Goal: Task Accomplishment & Management: Manage account settings

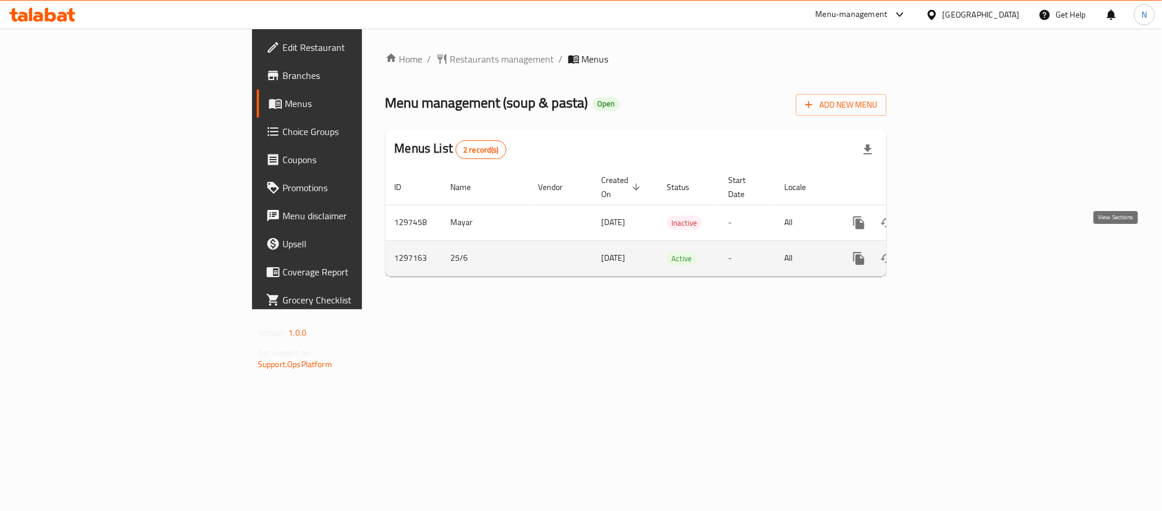
click at [951, 252] on icon "enhanced table" at bounding box center [943, 259] width 14 height 14
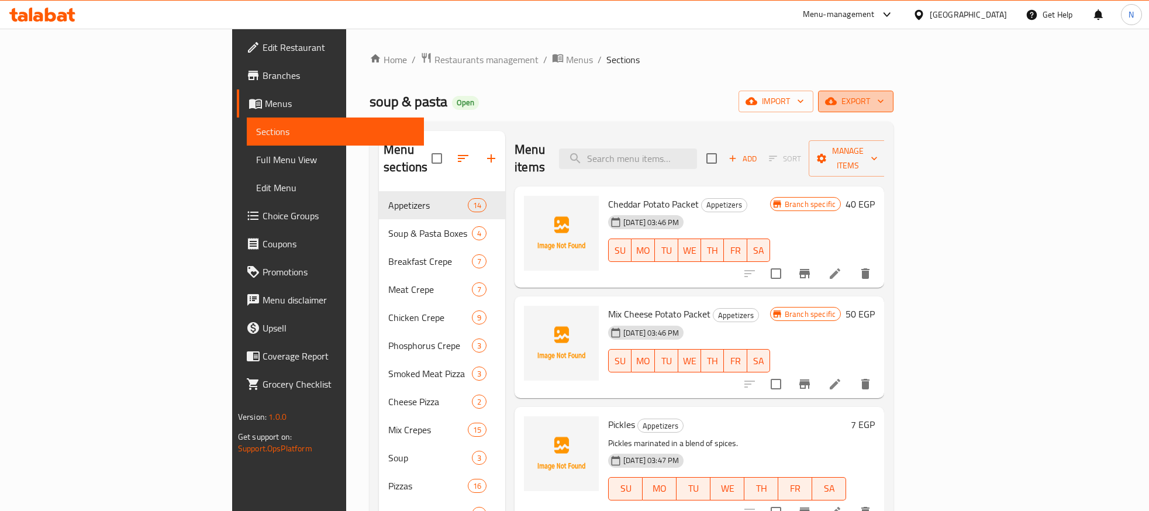
click at [884, 98] on span "export" at bounding box center [856, 101] width 57 height 15
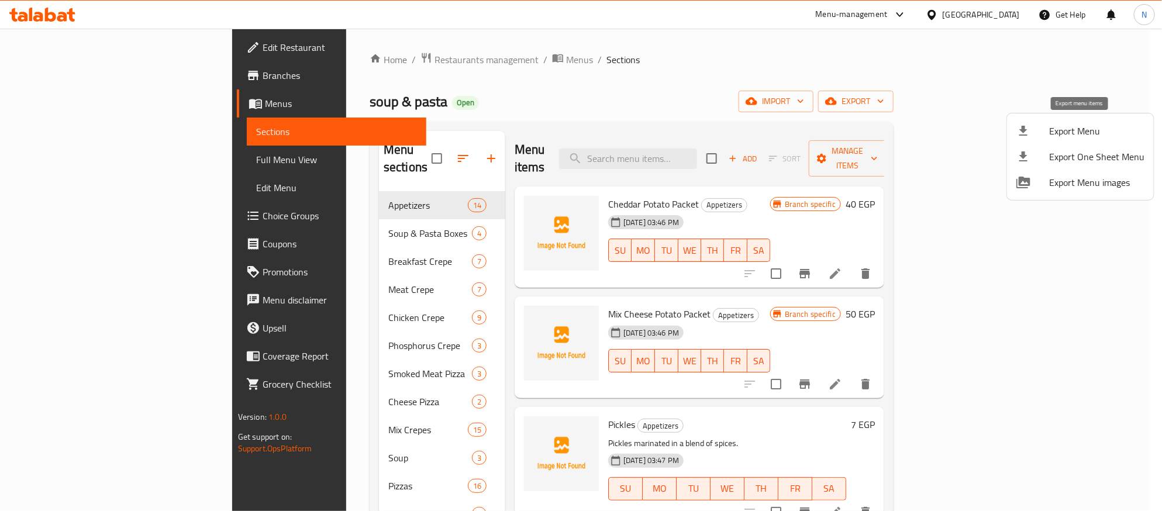
click at [1062, 129] on span "Export Menu" at bounding box center [1096, 131] width 95 height 14
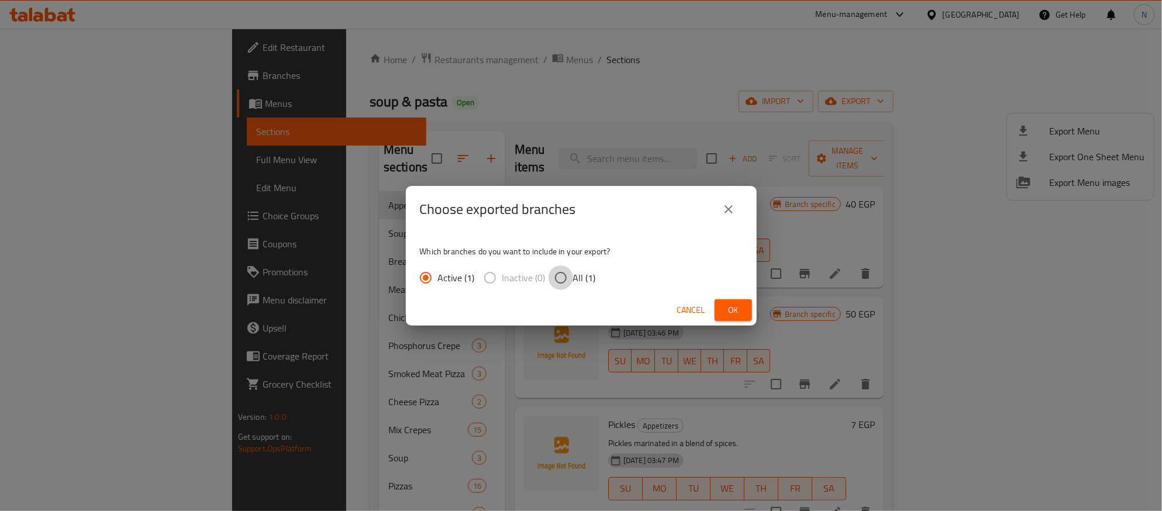
click at [564, 276] on input "All (1)" at bounding box center [561, 278] width 25 height 25
radio input "true"
click at [746, 311] on button "Ok" at bounding box center [733, 310] width 37 height 22
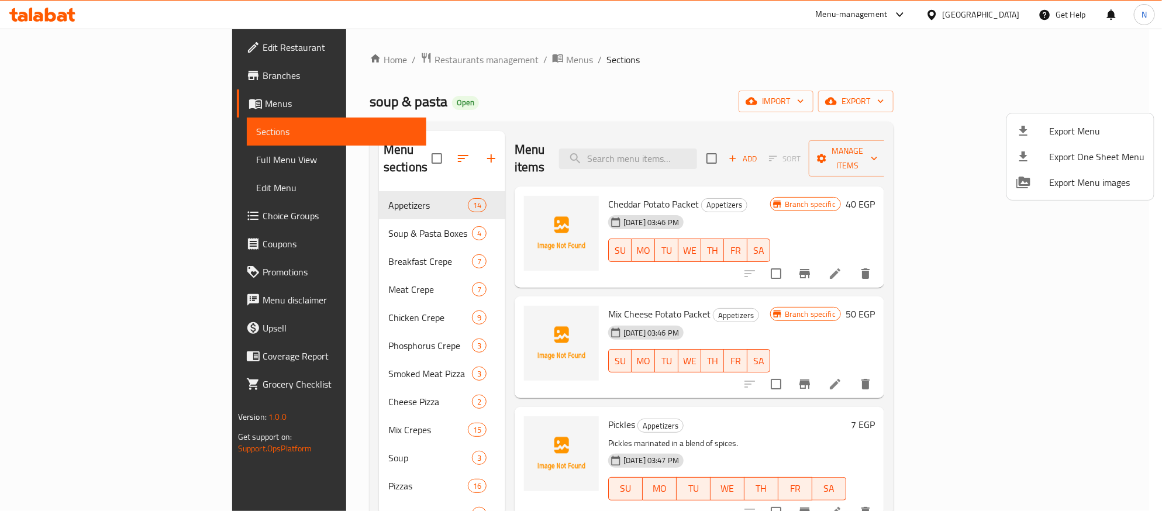
click at [734, 75] on div at bounding box center [581, 255] width 1162 height 511
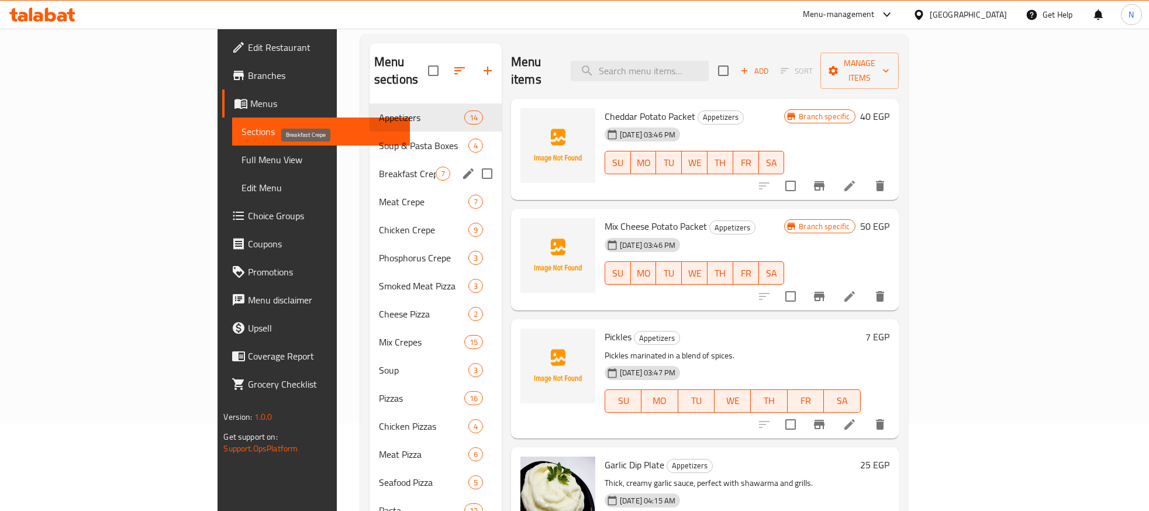
scroll to position [263, 0]
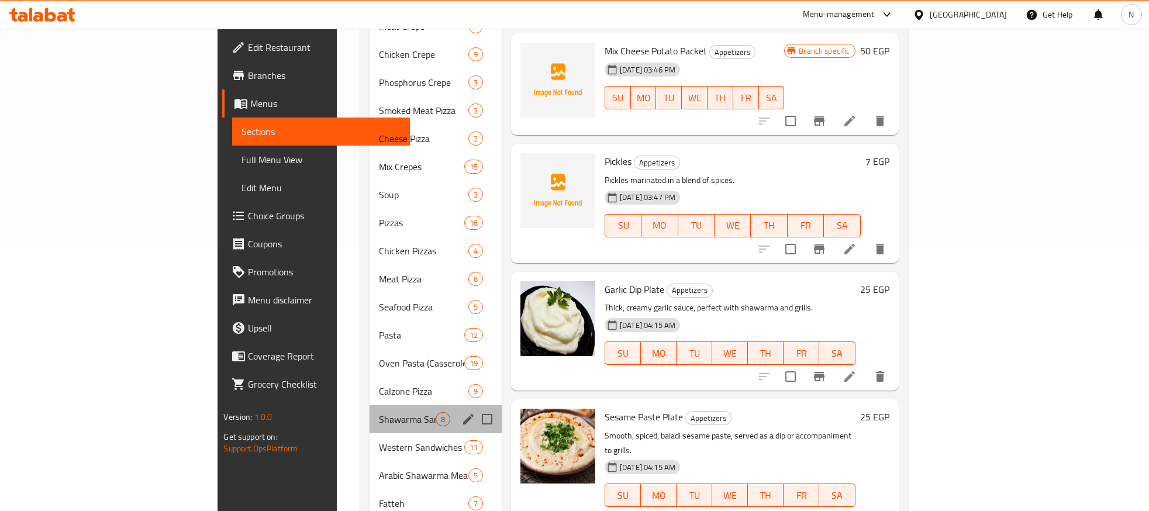
click at [370, 405] on div "Shawarma Sandwiches 8" at bounding box center [436, 419] width 132 height 28
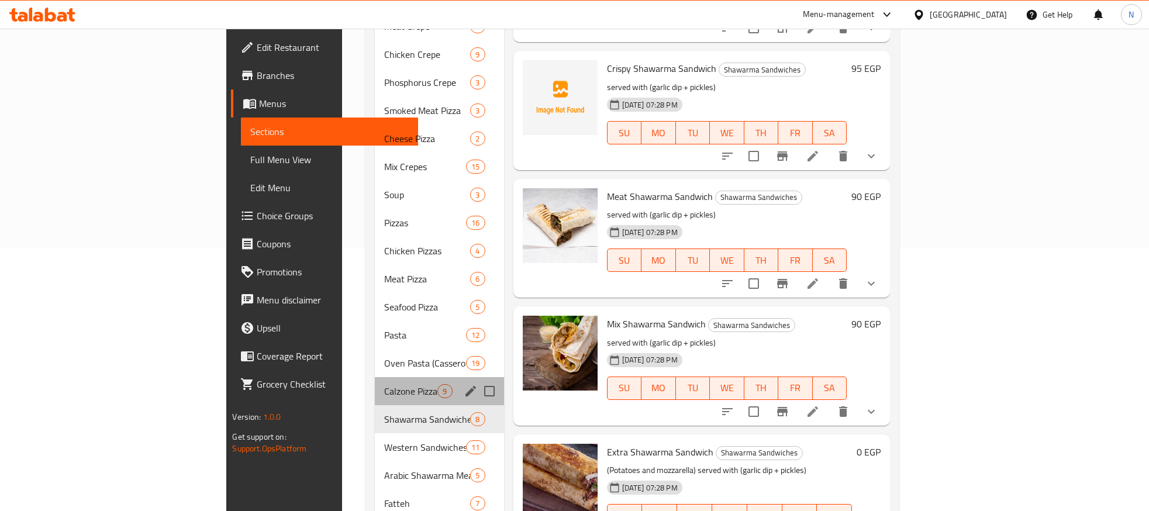
click at [384, 384] on span "Calzone Pizza" at bounding box center [410, 391] width 53 height 14
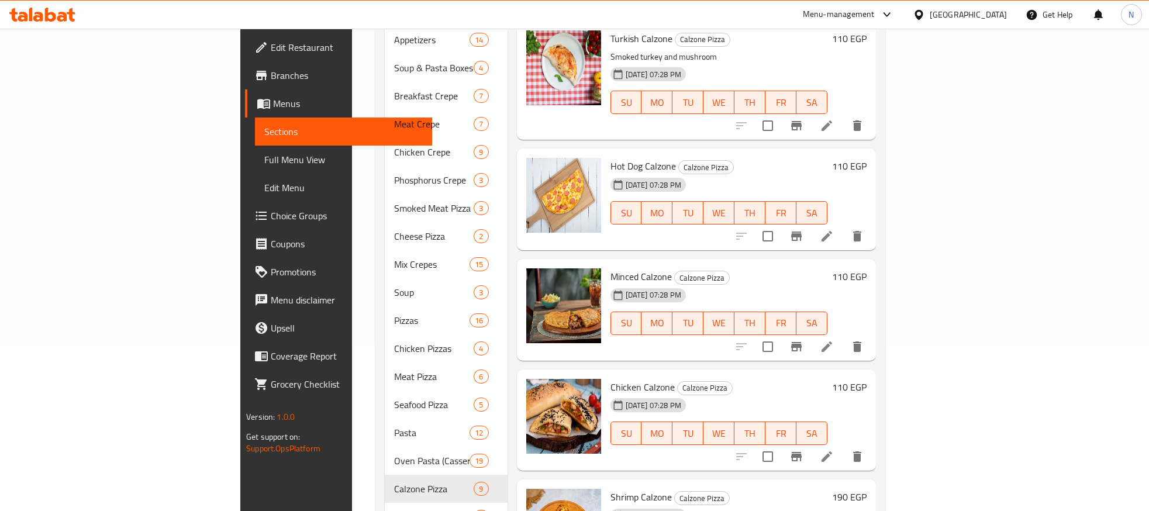
scroll to position [88, 0]
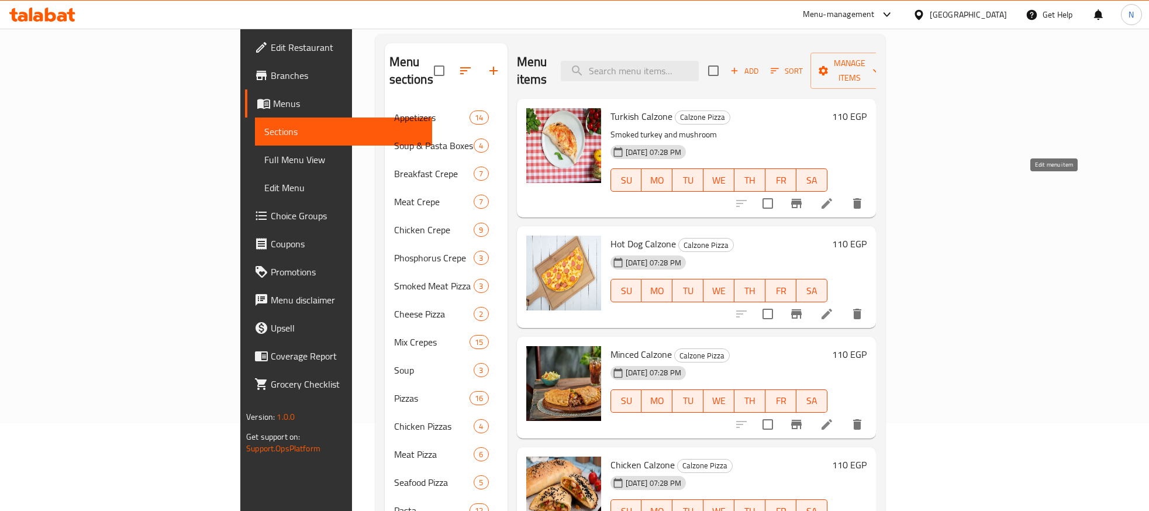
click at [834, 197] on icon at bounding box center [827, 204] width 14 height 14
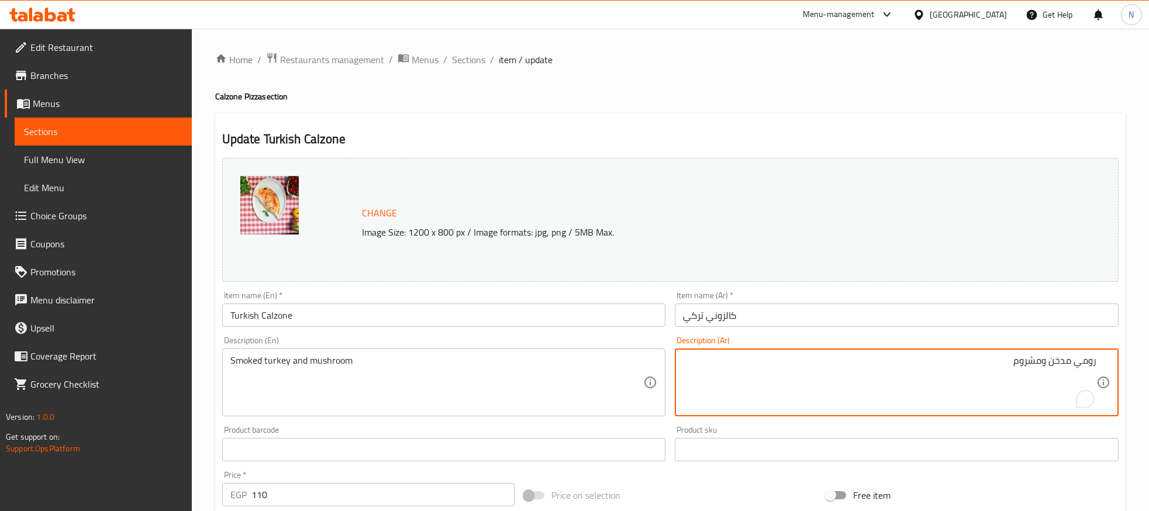
click at [1080, 361] on textarea "رومي مدخن ومشروم" at bounding box center [890, 383] width 414 height 56
click at [1074, 362] on textarea "رومي مدخن ومشروم" at bounding box center [890, 383] width 414 height 56
type textarea "رومي مدخن ومشروم"
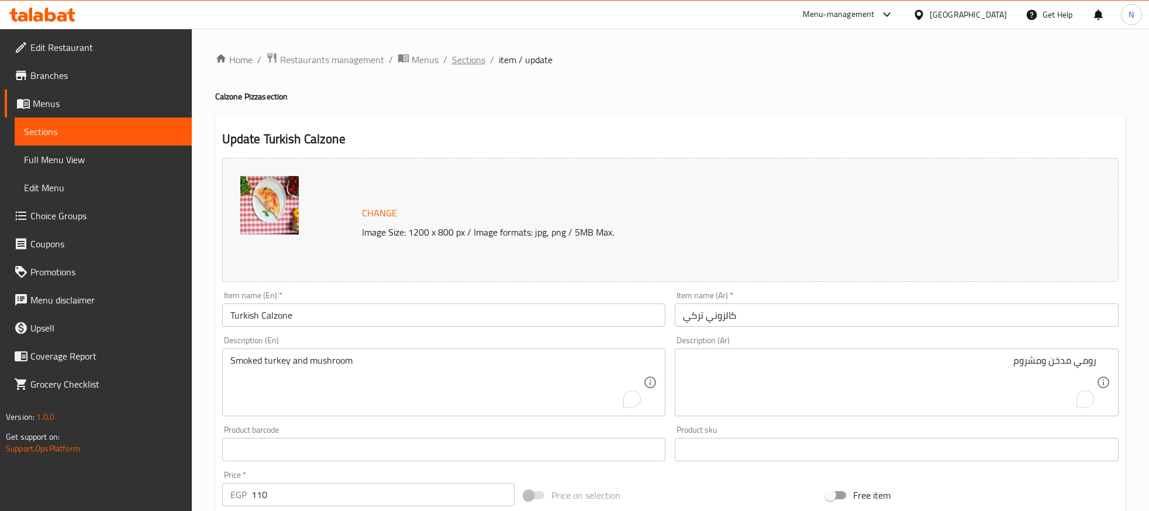
click at [481, 57] on span "Sections" at bounding box center [468, 60] width 33 height 14
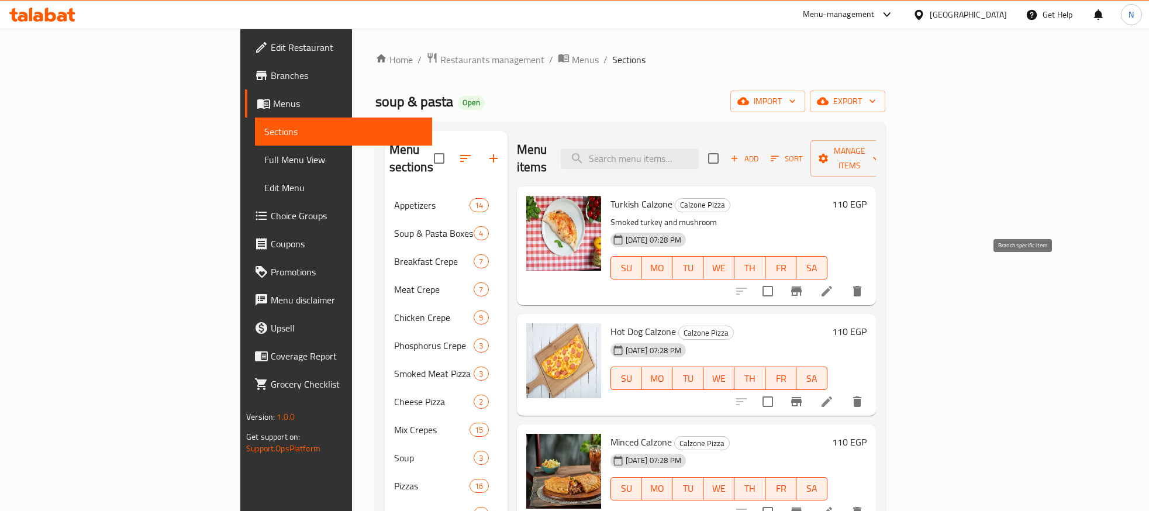
click at [802, 287] on icon "Branch-specific-item" at bounding box center [796, 291] width 11 height 9
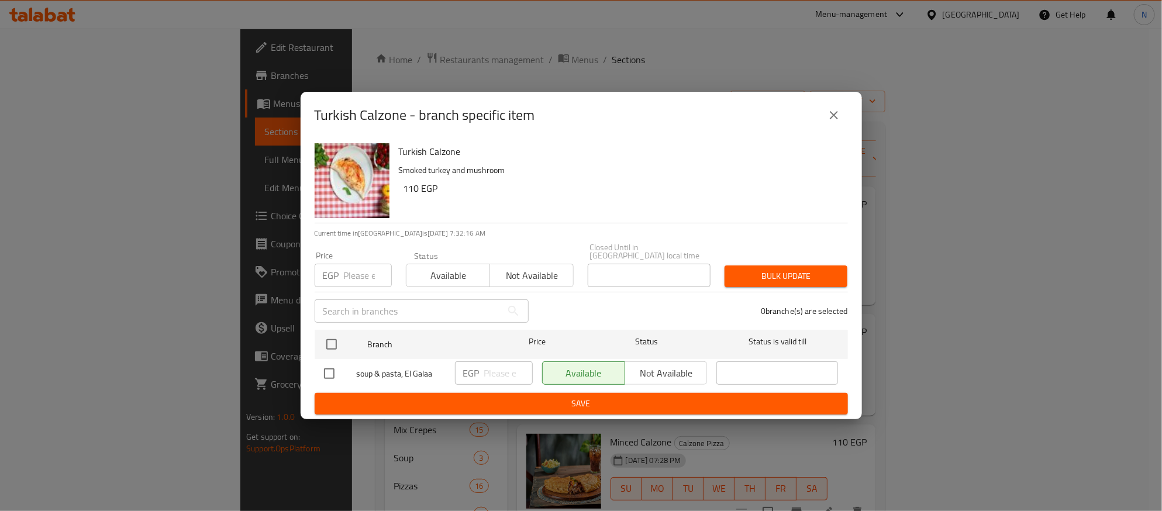
click at [360, 278] on input "number" at bounding box center [368, 275] width 48 height 23
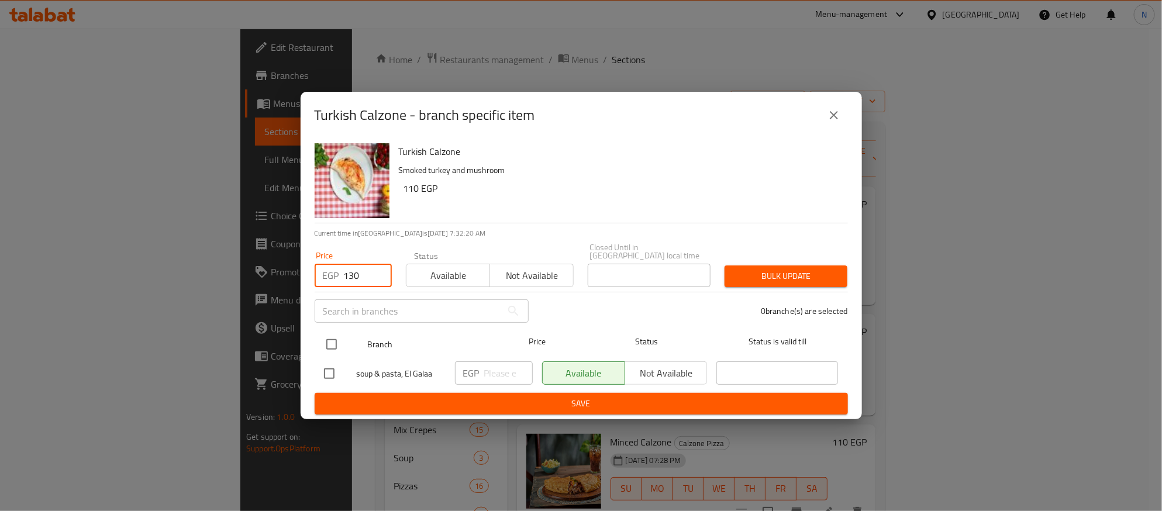
type input "130"
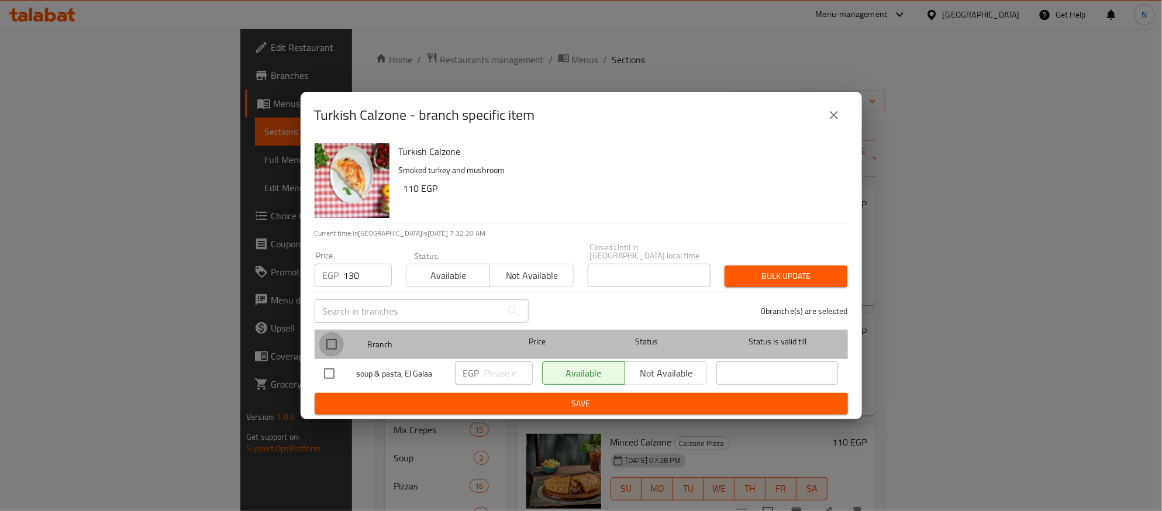
click at [343, 332] on input "checkbox" at bounding box center [331, 344] width 25 height 25
checkbox input "true"
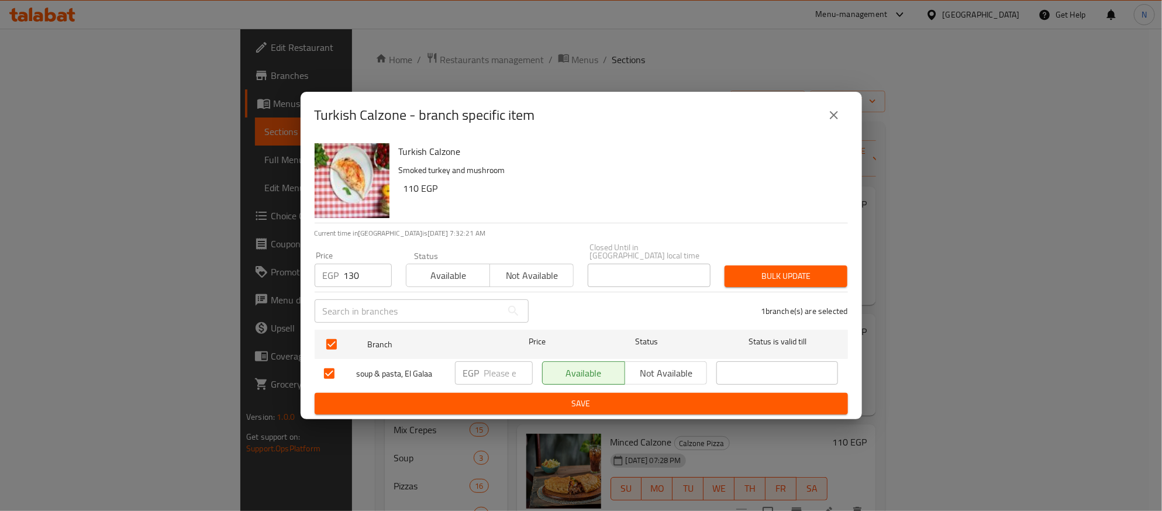
click at [760, 270] on span "Bulk update" at bounding box center [786, 276] width 104 height 15
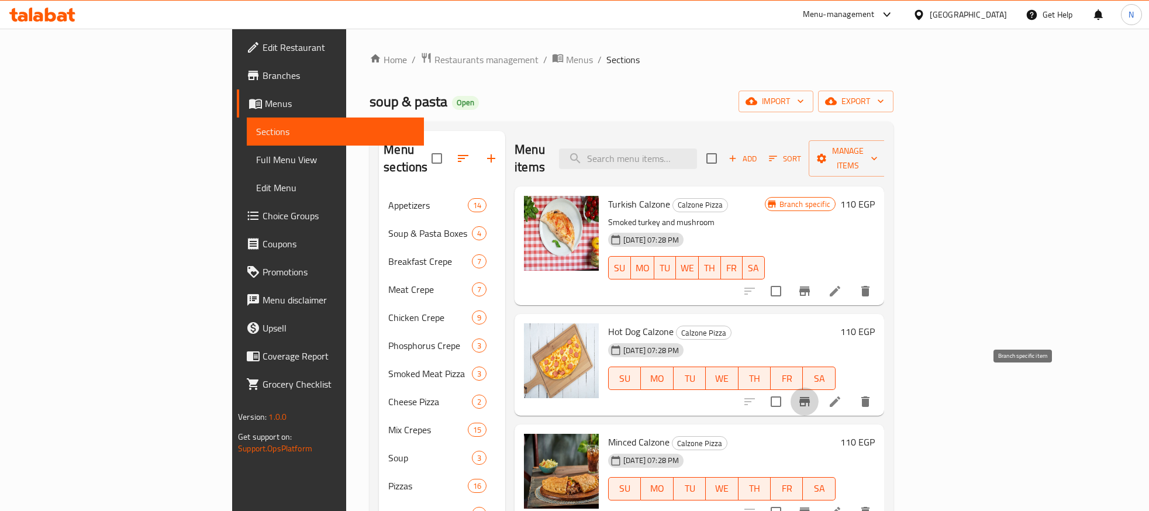
click at [819, 388] on button "Branch-specific-item" at bounding box center [805, 402] width 28 height 28
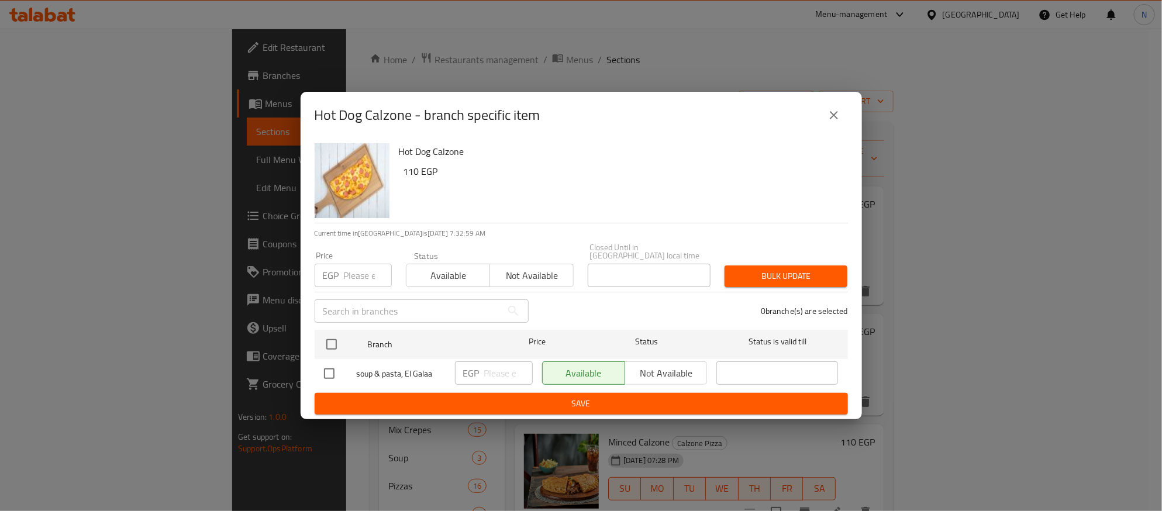
click at [358, 274] on input "number" at bounding box center [368, 275] width 48 height 23
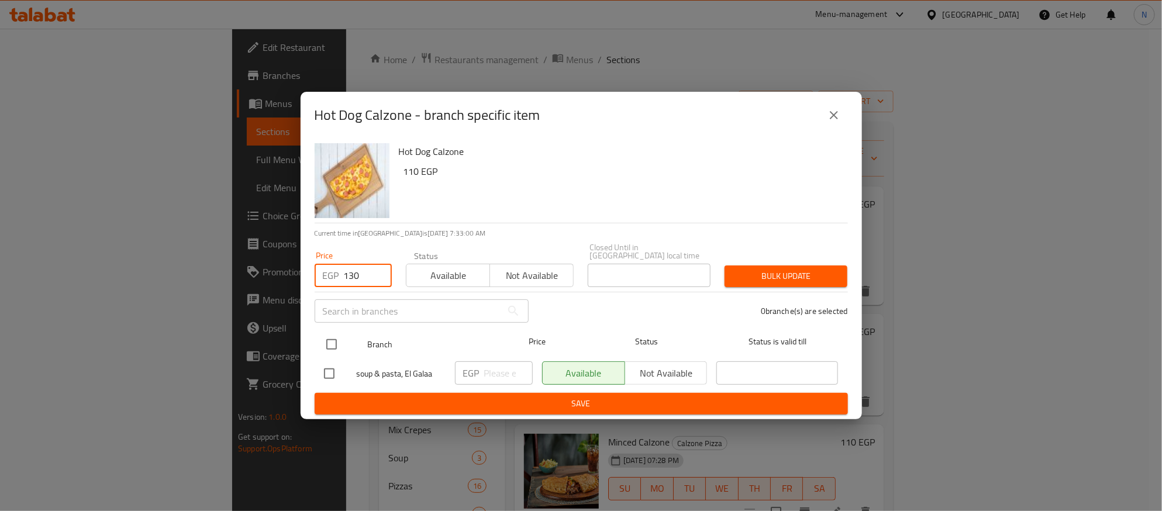
type input "130"
click at [327, 348] on input "checkbox" at bounding box center [331, 344] width 25 height 25
checkbox input "true"
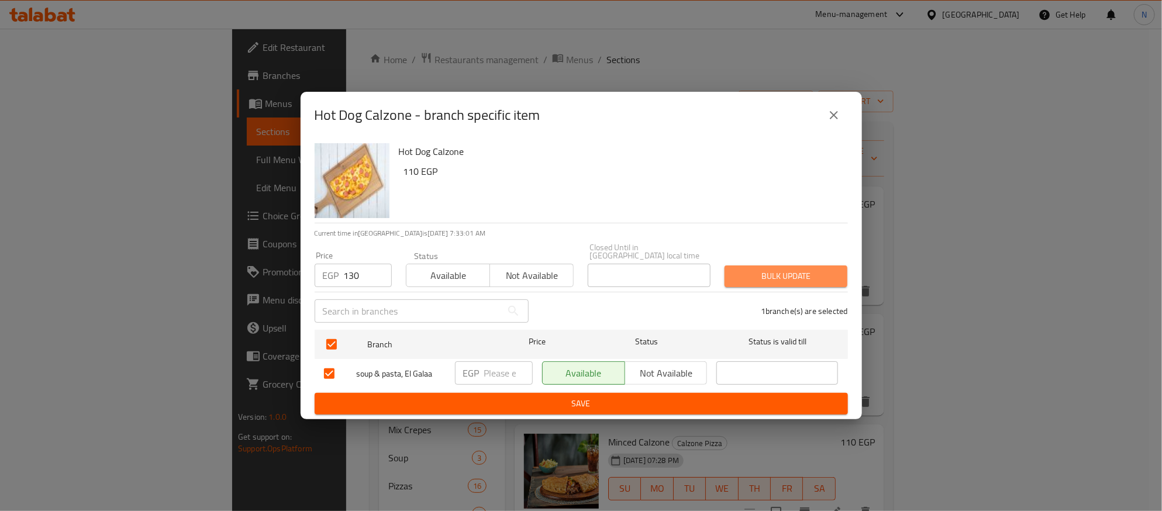
click at [785, 272] on span "Bulk update" at bounding box center [786, 276] width 104 height 15
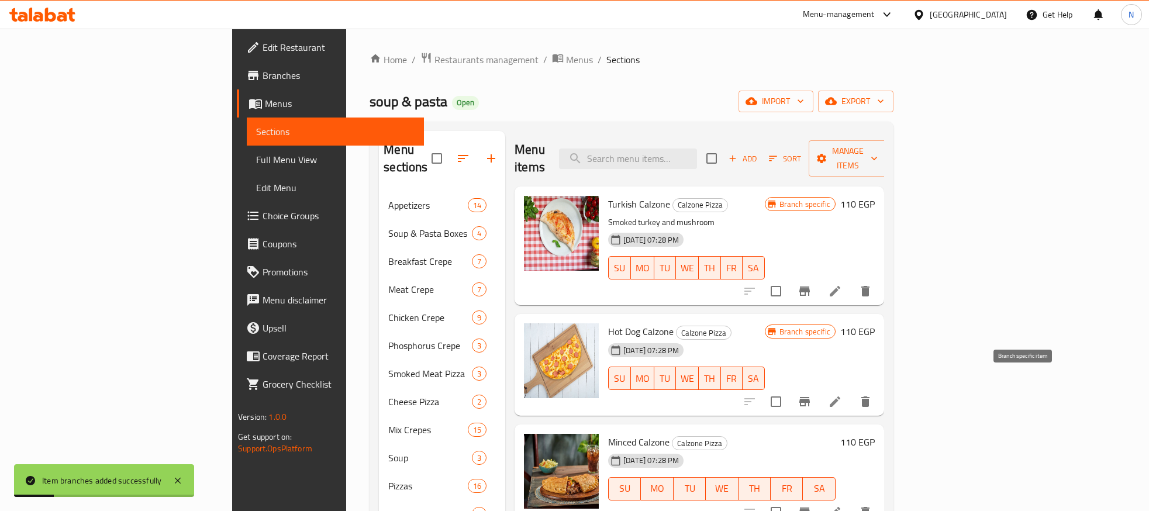
click at [810, 397] on icon "Branch-specific-item" at bounding box center [805, 401] width 11 height 9
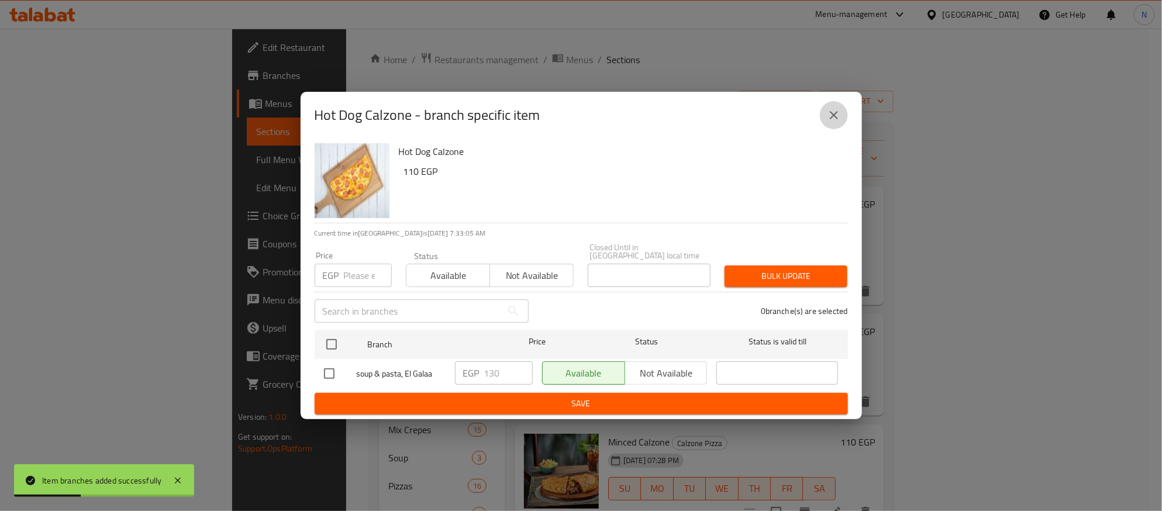
click at [834, 122] on icon "close" at bounding box center [834, 115] width 14 height 14
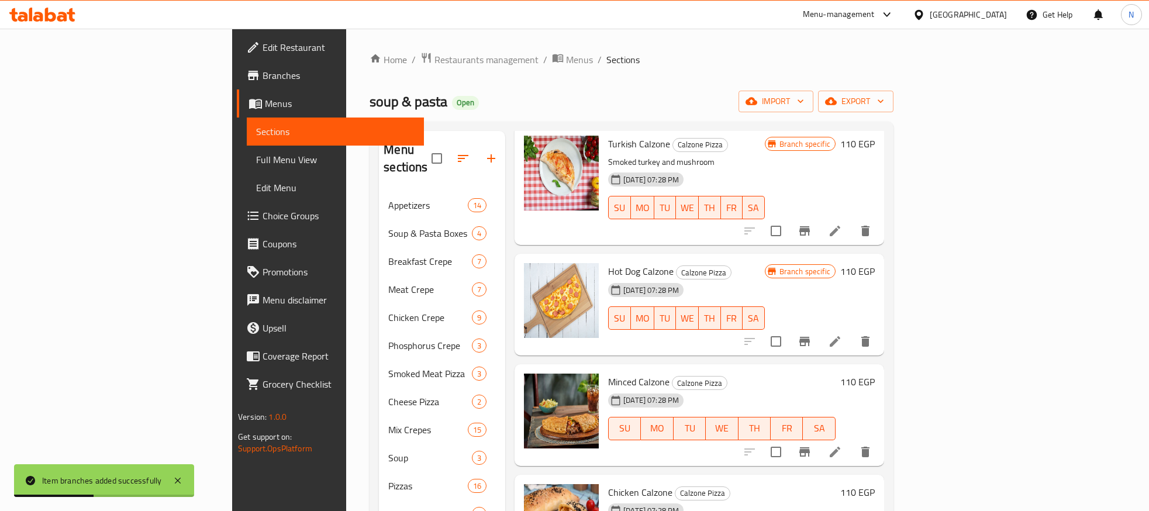
scroll to position [88, 0]
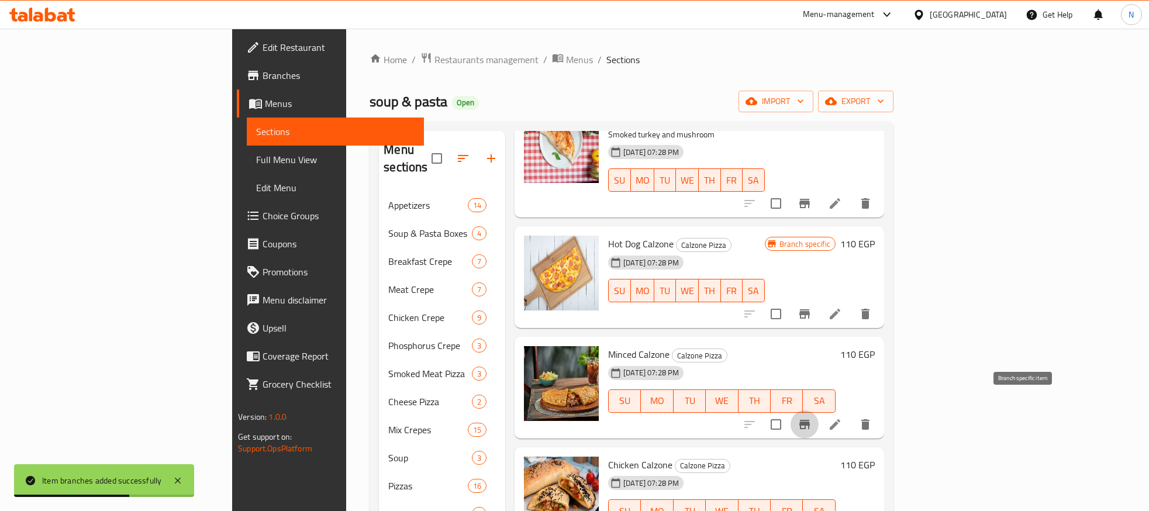
click at [810, 420] on icon "Branch-specific-item" at bounding box center [805, 424] width 11 height 9
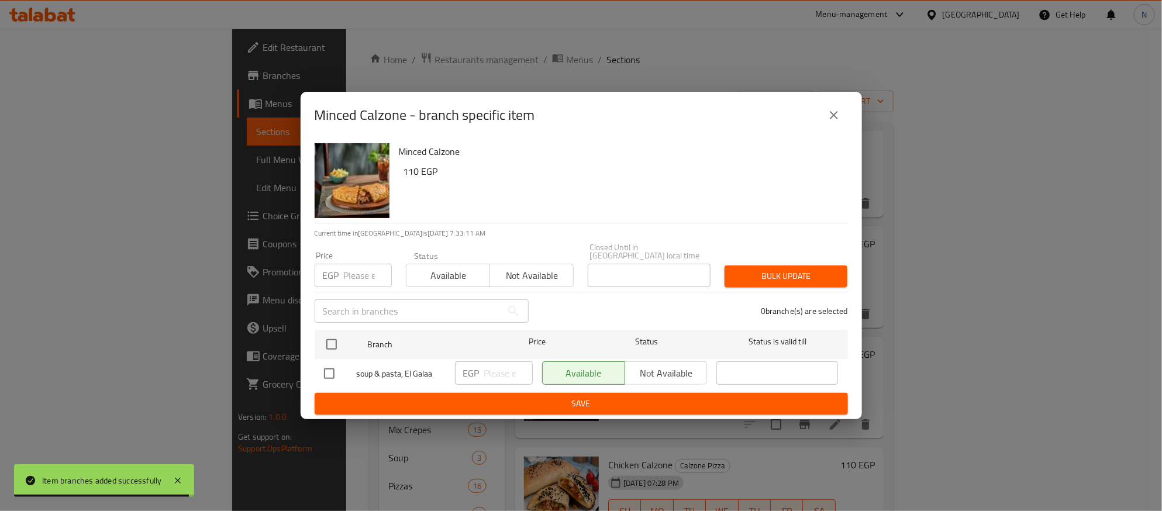
click at [353, 270] on input "number" at bounding box center [368, 275] width 48 height 23
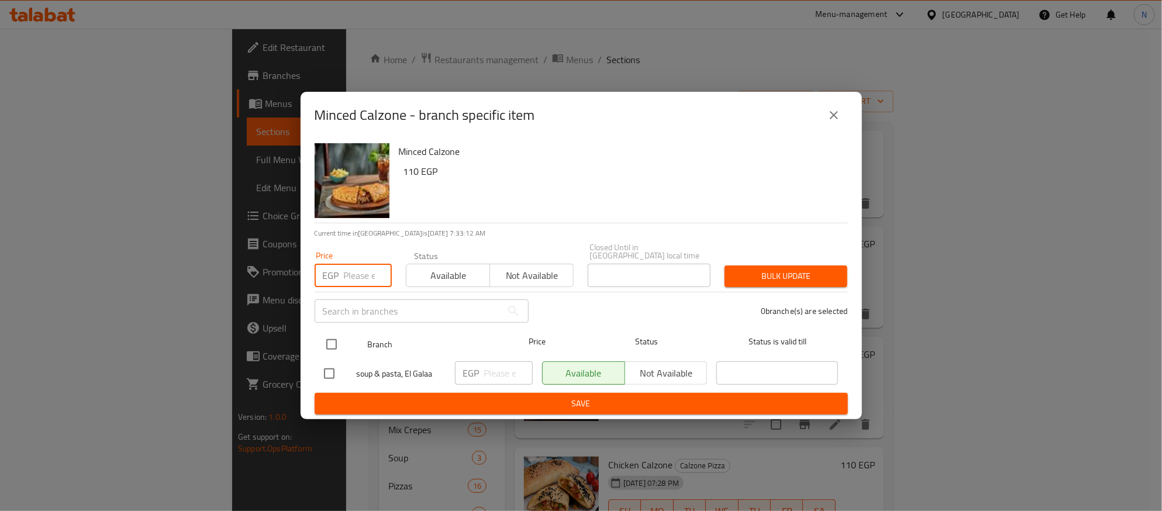
click at [332, 341] on input "checkbox" at bounding box center [331, 344] width 25 height 25
checkbox input "true"
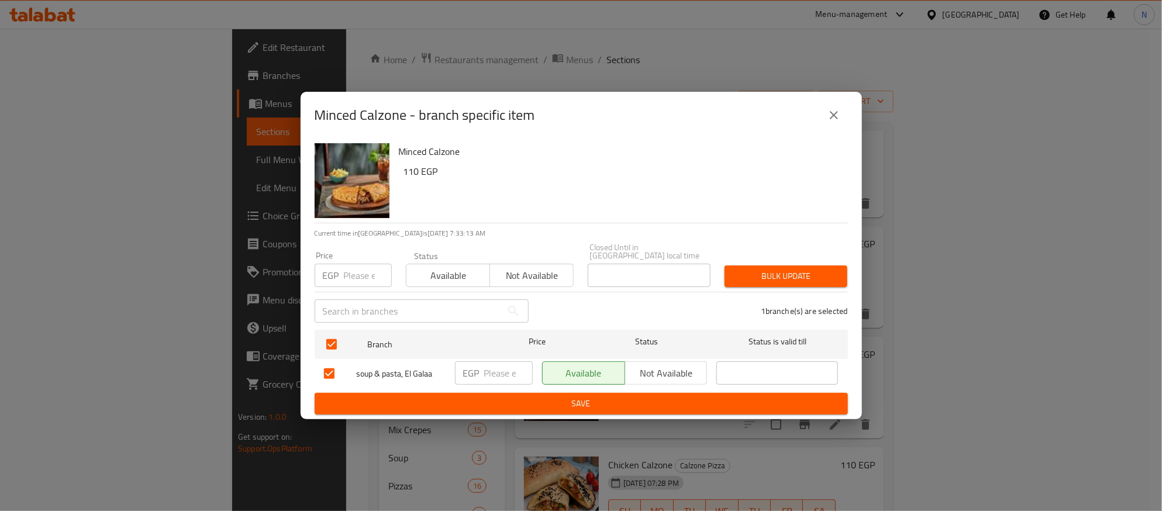
click at [353, 274] on input "number" at bounding box center [368, 275] width 48 height 23
type input "130"
click at [769, 266] on button "Bulk update" at bounding box center [786, 277] width 123 height 22
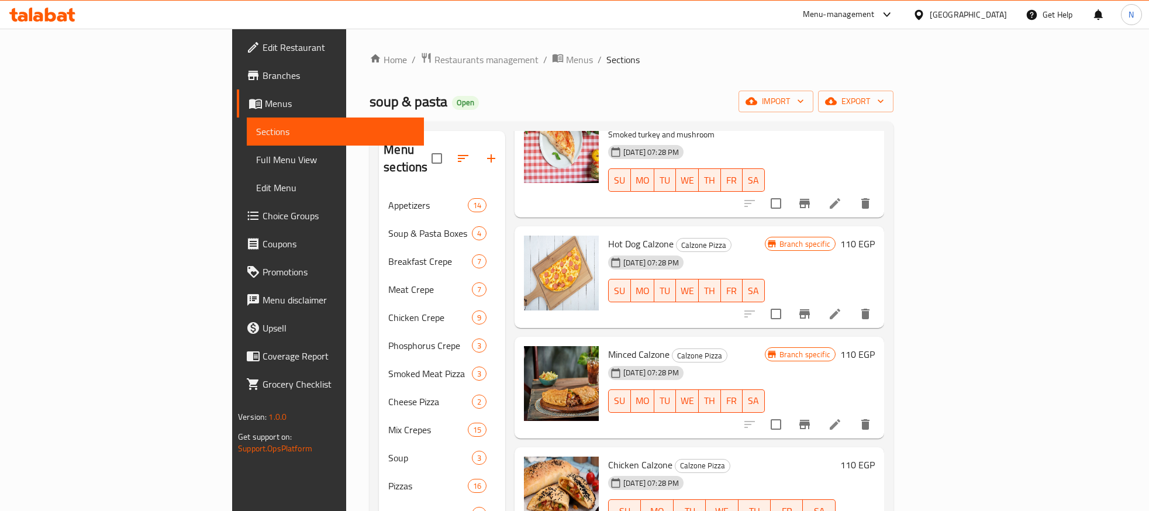
scroll to position [175, 0]
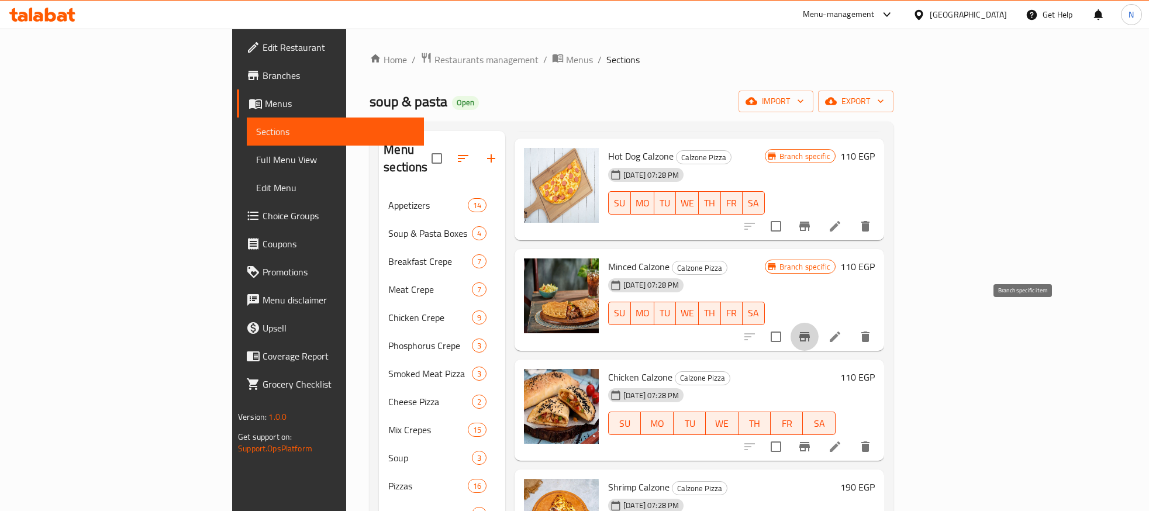
click at [810, 332] on icon "Branch-specific-item" at bounding box center [805, 336] width 11 height 9
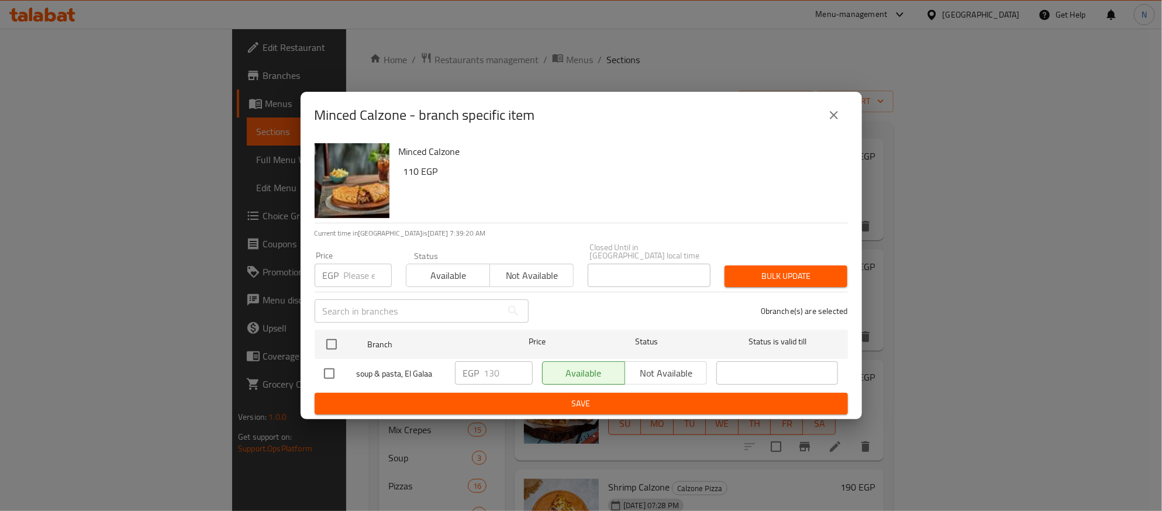
click at [832, 119] on icon "close" at bounding box center [834, 115] width 8 height 8
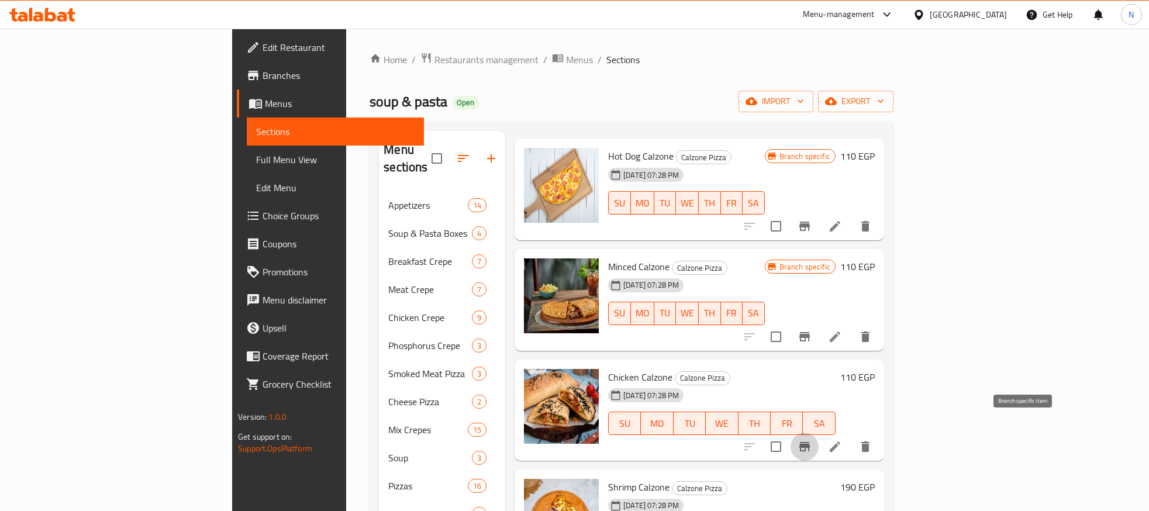
click at [812, 440] on icon "Branch-specific-item" at bounding box center [805, 447] width 14 height 14
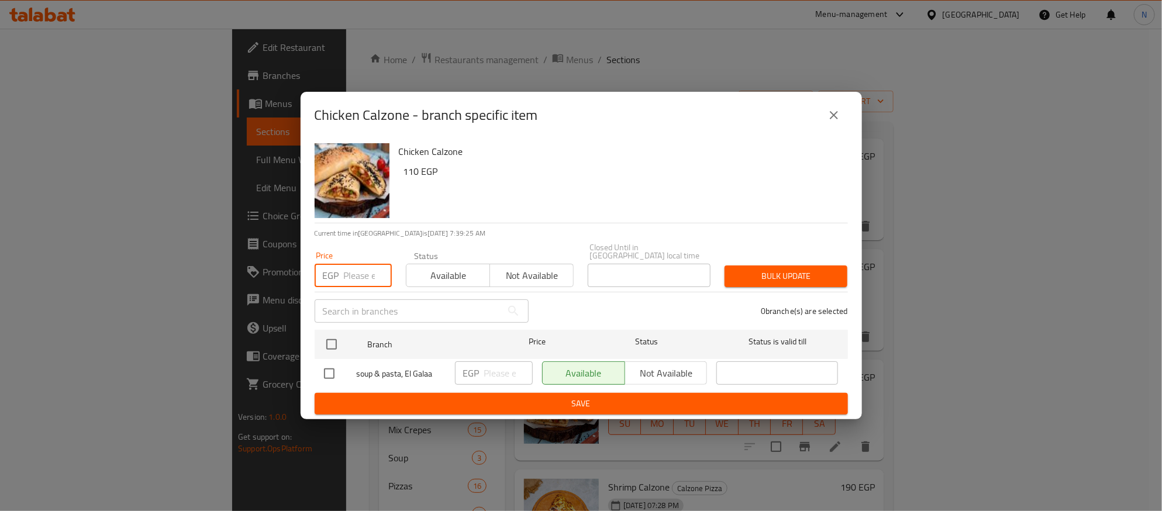
click at [350, 277] on input "number" at bounding box center [368, 275] width 48 height 23
type input "2"
type input "130"
click at [337, 337] on input "checkbox" at bounding box center [331, 344] width 25 height 25
checkbox input "true"
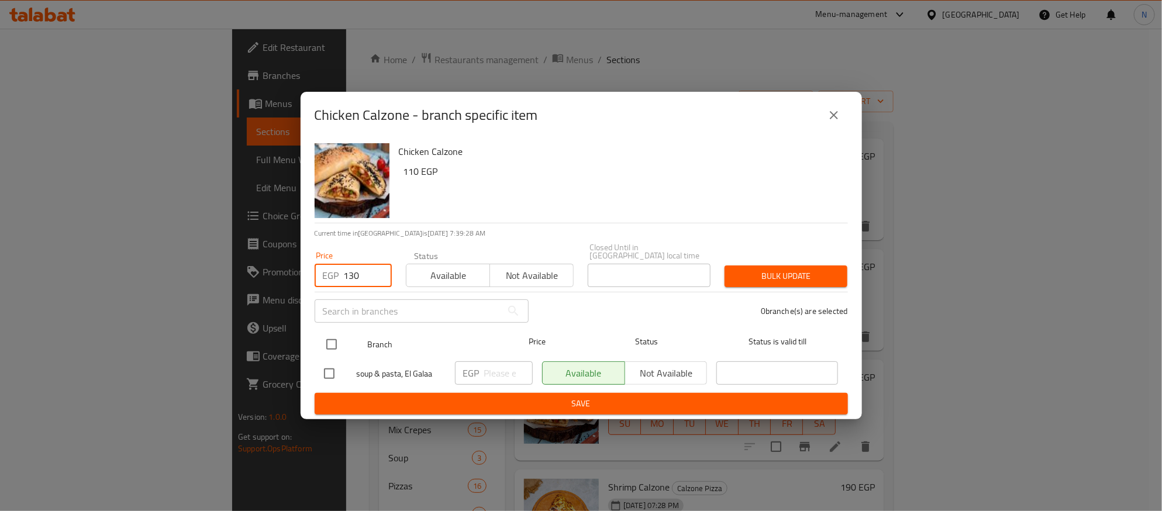
checkbox input "true"
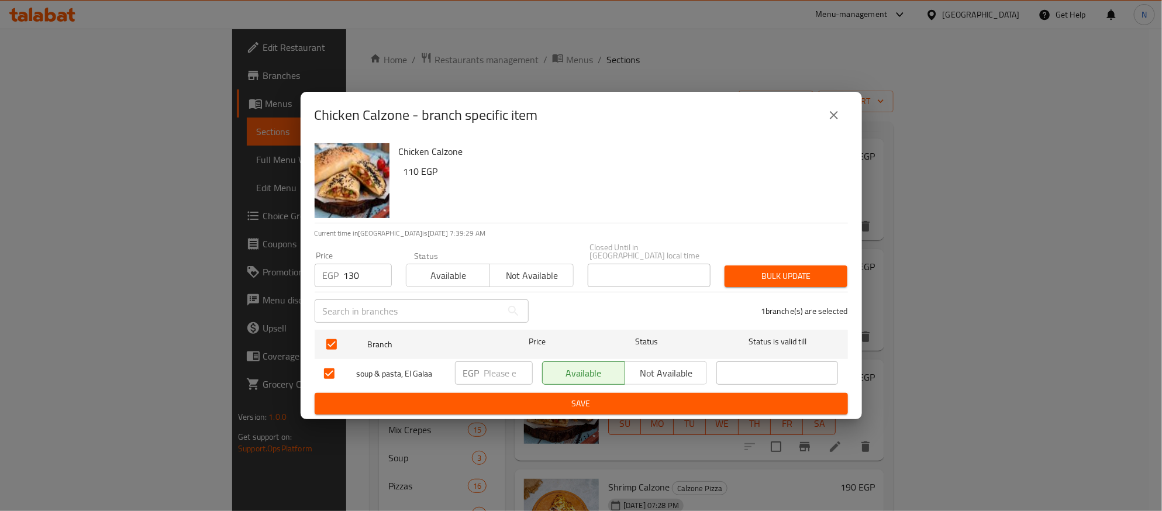
click at [773, 272] on span "Bulk update" at bounding box center [786, 276] width 104 height 15
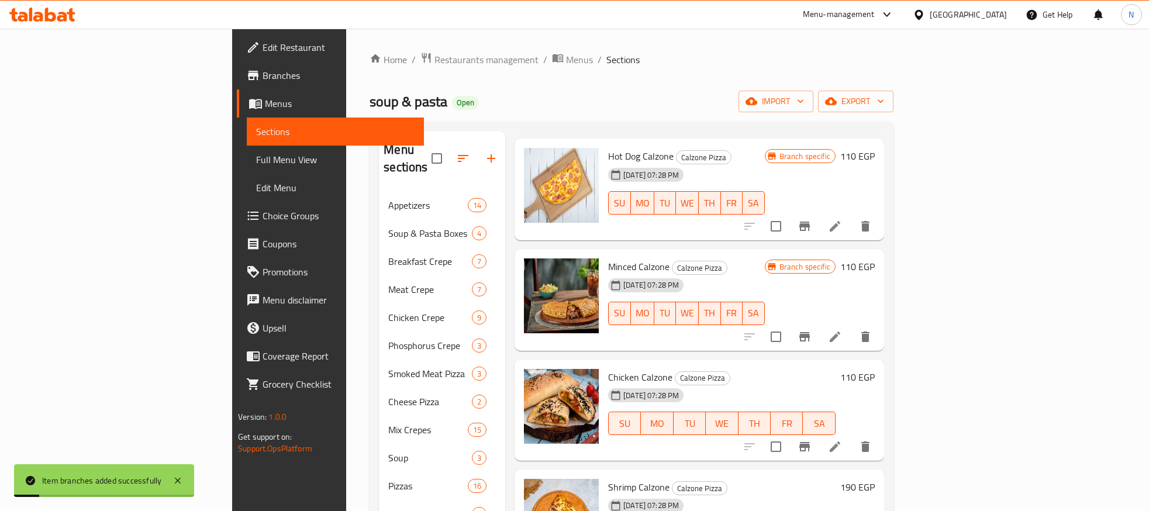
scroll to position [262, 0]
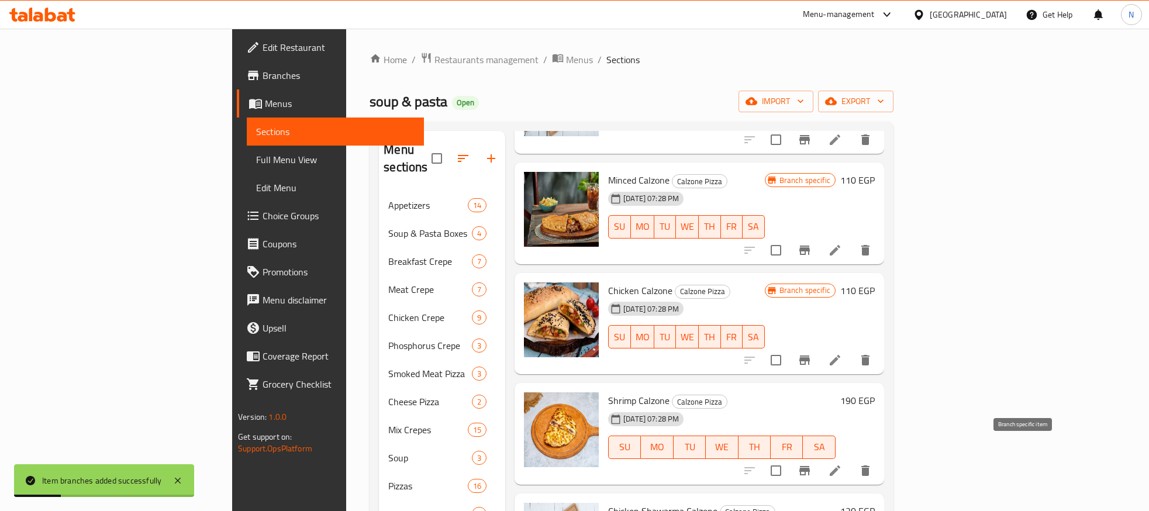
click at [812, 464] on icon "Branch-specific-item" at bounding box center [805, 471] width 14 height 14
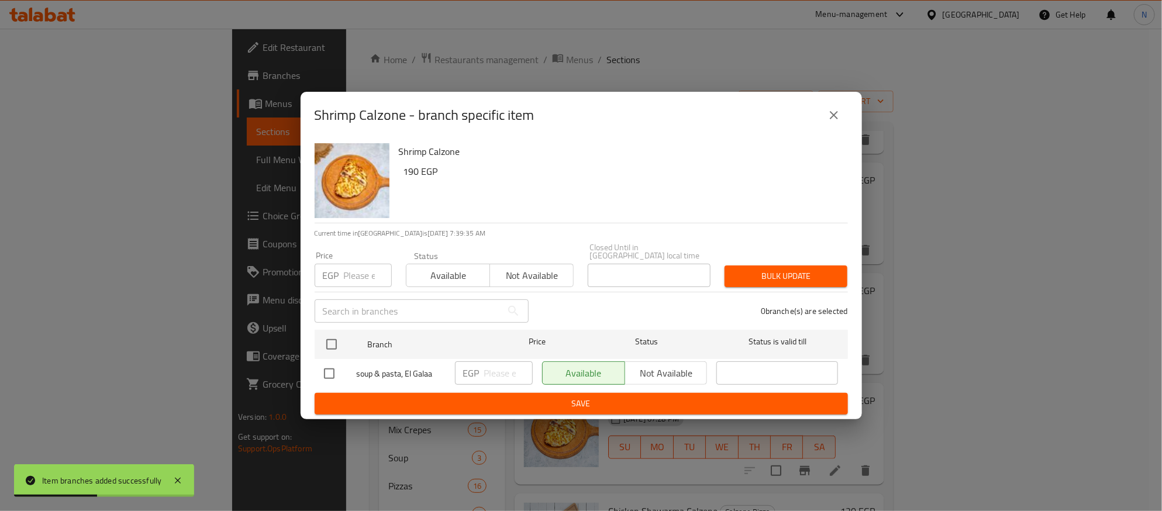
click at [364, 281] on input "number" at bounding box center [368, 275] width 48 height 23
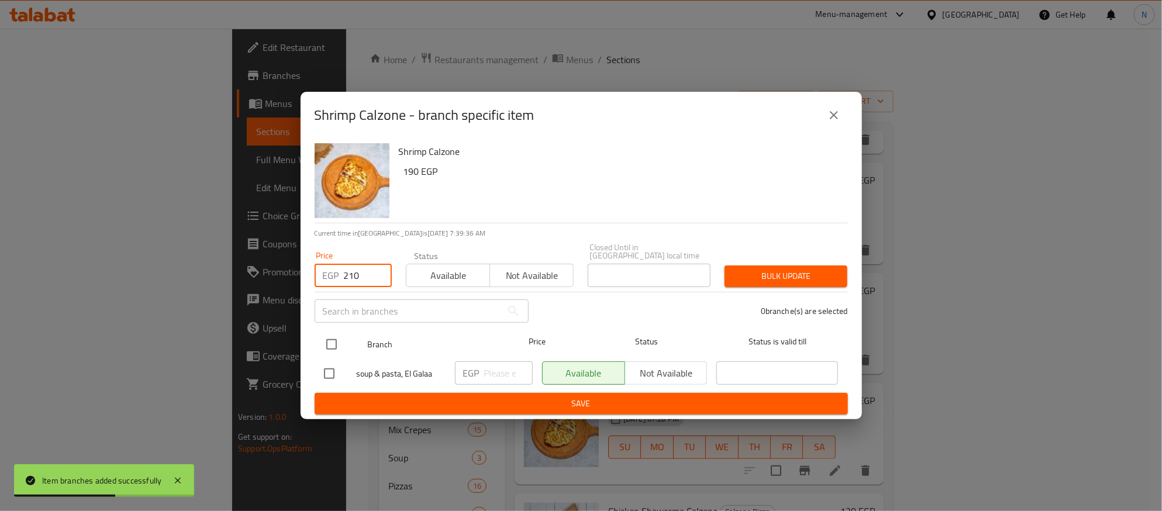
type input "210"
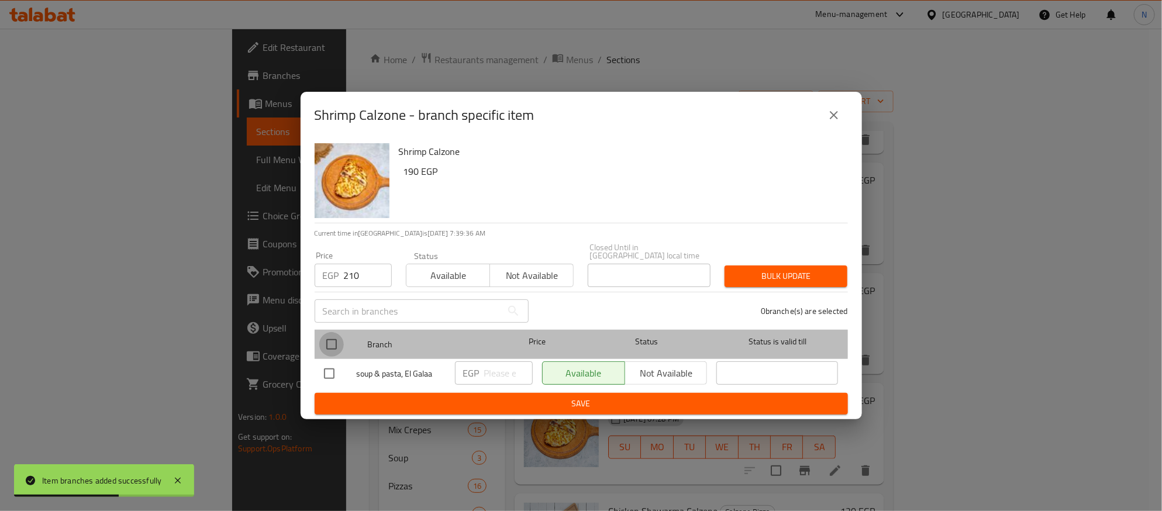
click at [332, 335] on input "checkbox" at bounding box center [331, 344] width 25 height 25
checkbox input "true"
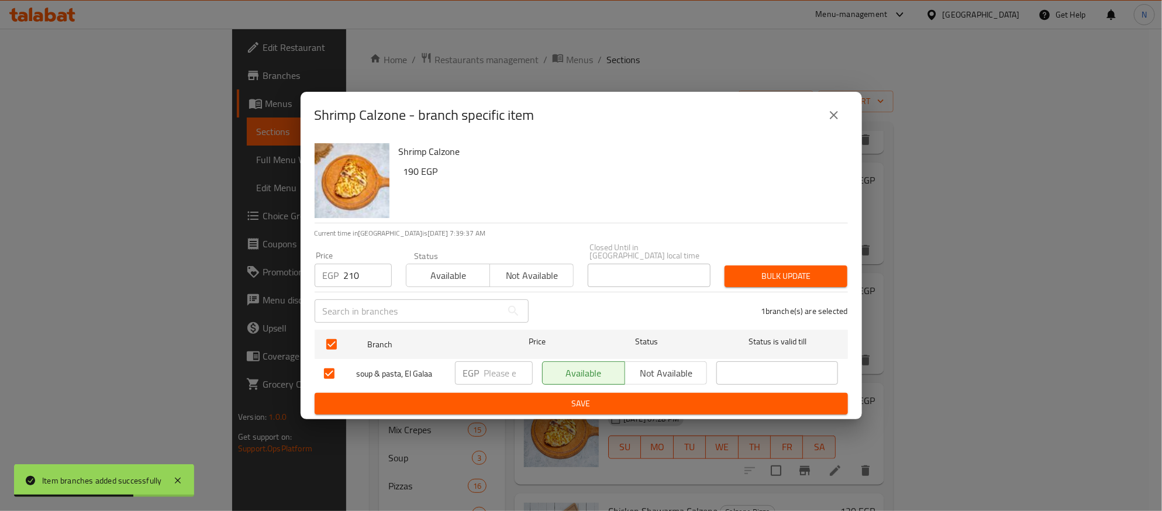
click at [749, 269] on span "Bulk update" at bounding box center [786, 276] width 104 height 15
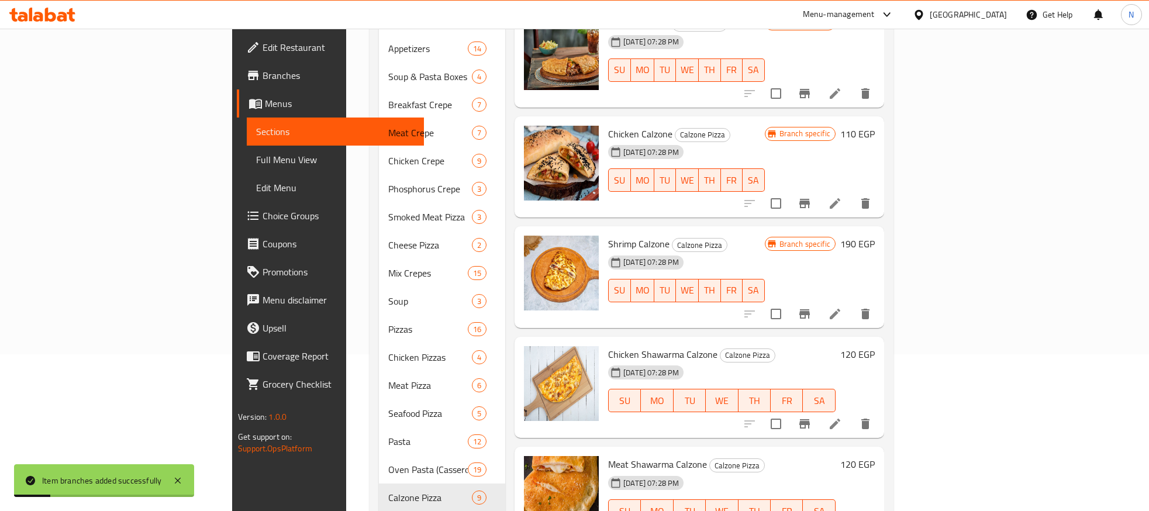
scroll to position [175, 0]
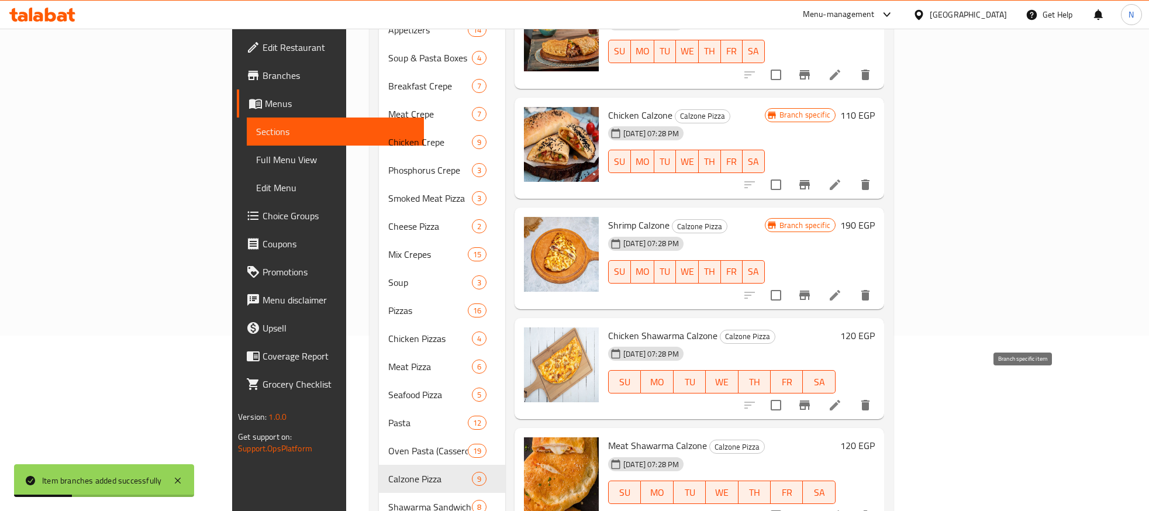
click at [810, 401] on icon "Branch-specific-item" at bounding box center [805, 405] width 11 height 9
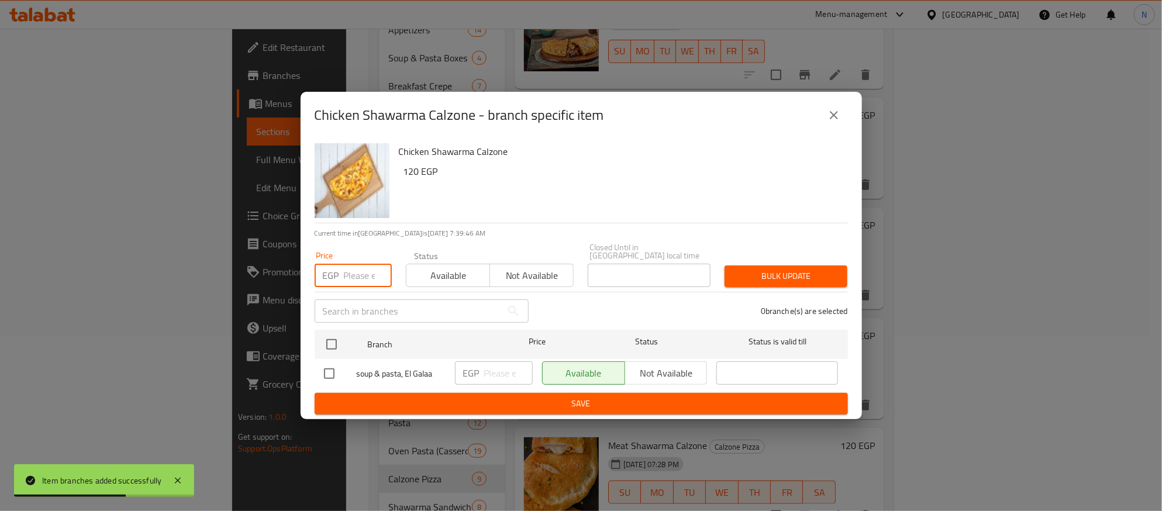
click at [347, 269] on input "number" at bounding box center [368, 275] width 48 height 23
type input "140"
click at [338, 336] on input "checkbox" at bounding box center [331, 344] width 25 height 25
checkbox input "true"
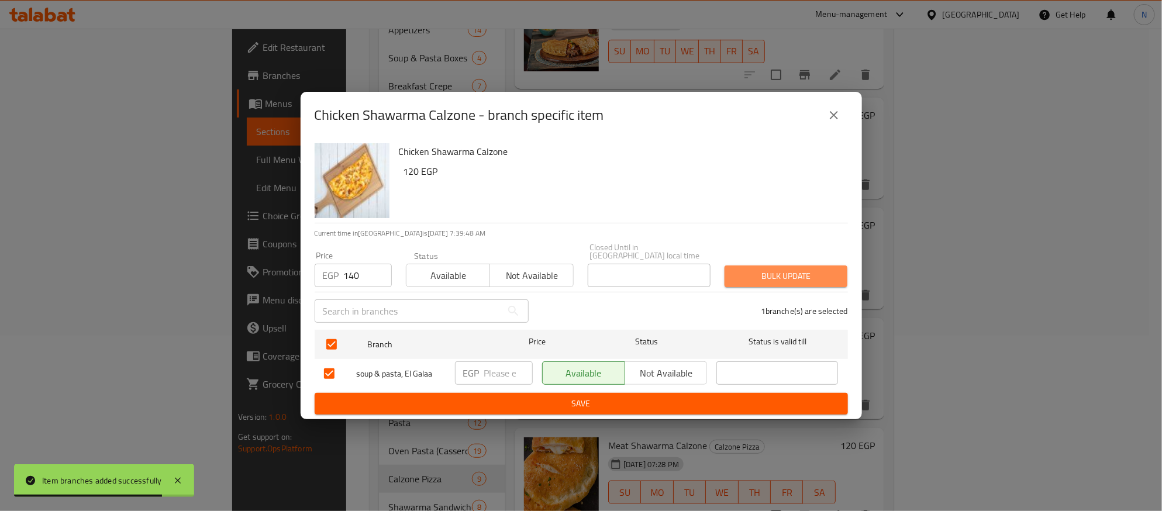
click at [779, 266] on button "Bulk update" at bounding box center [786, 277] width 123 height 22
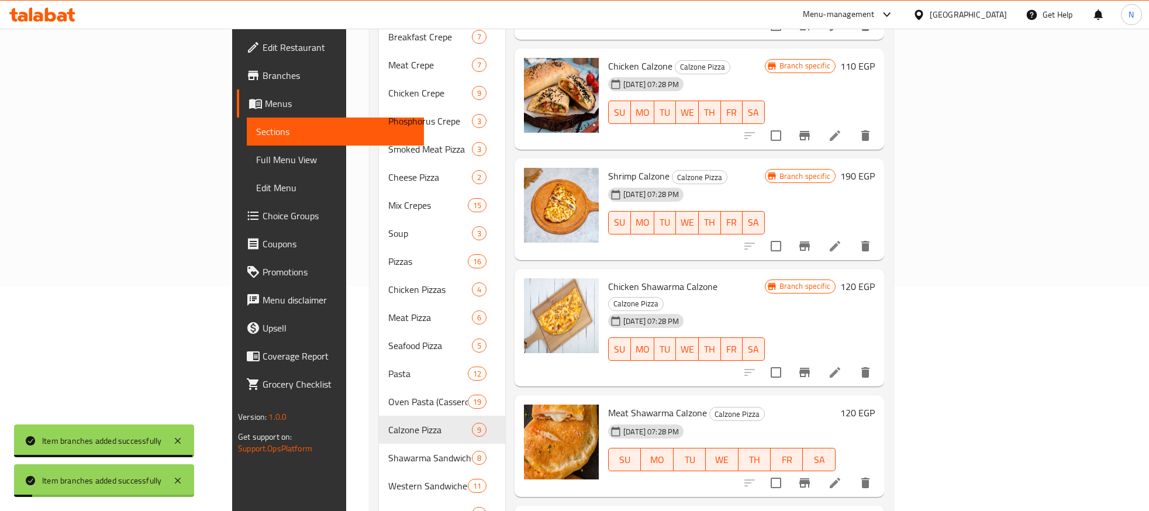
scroll to position [263, 0]
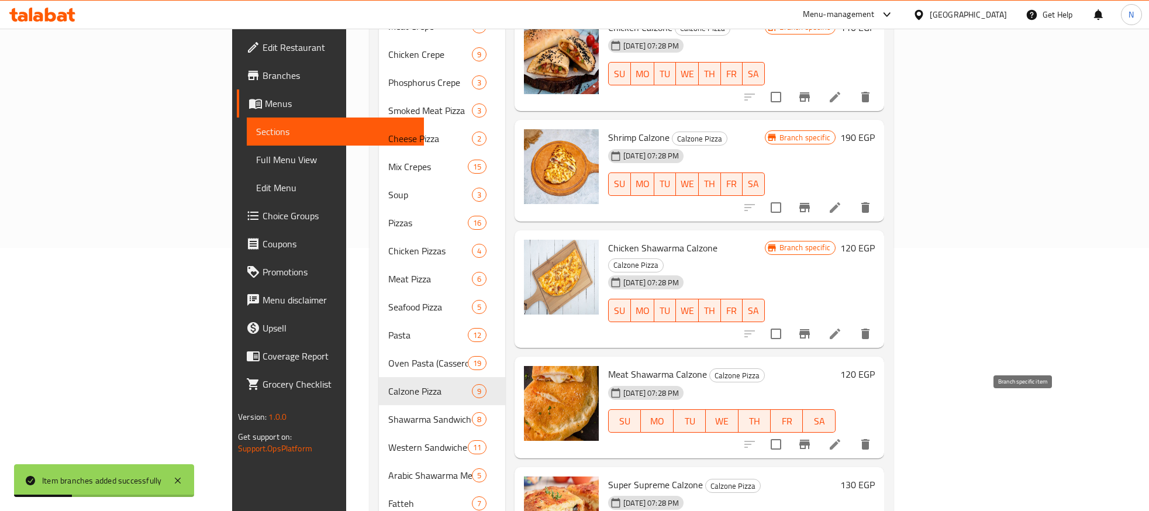
click at [812, 438] on icon "Branch-specific-item" at bounding box center [805, 445] width 14 height 14
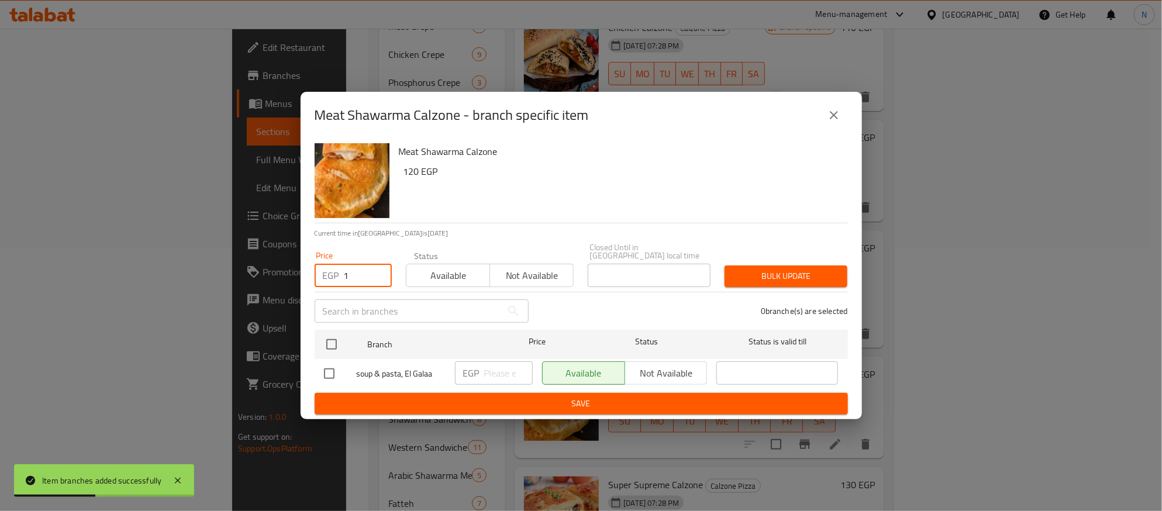
click at [363, 274] on input "1" at bounding box center [368, 275] width 48 height 23
type input "140"
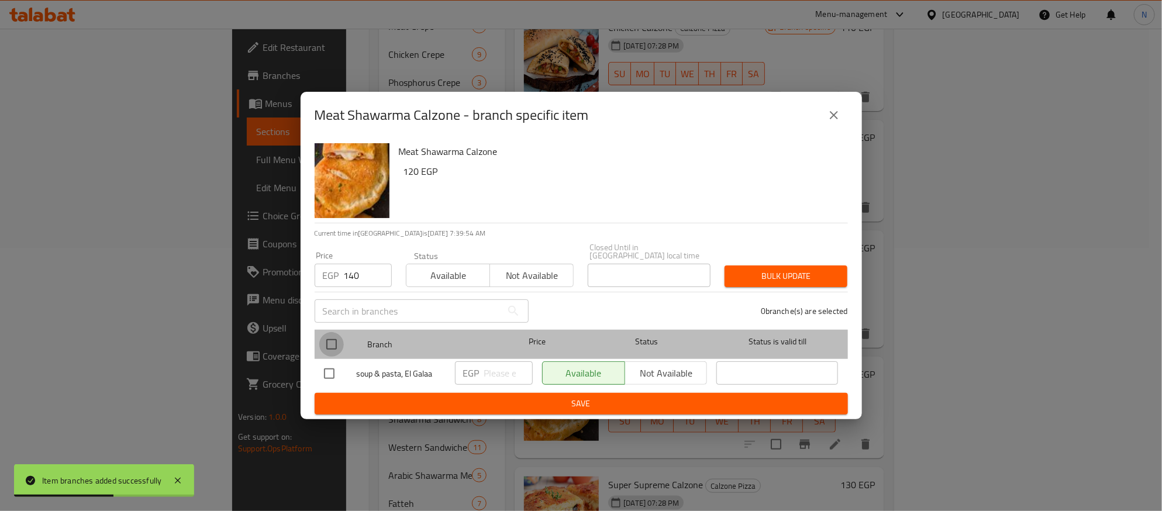
click at [336, 339] on input "checkbox" at bounding box center [331, 344] width 25 height 25
checkbox input "true"
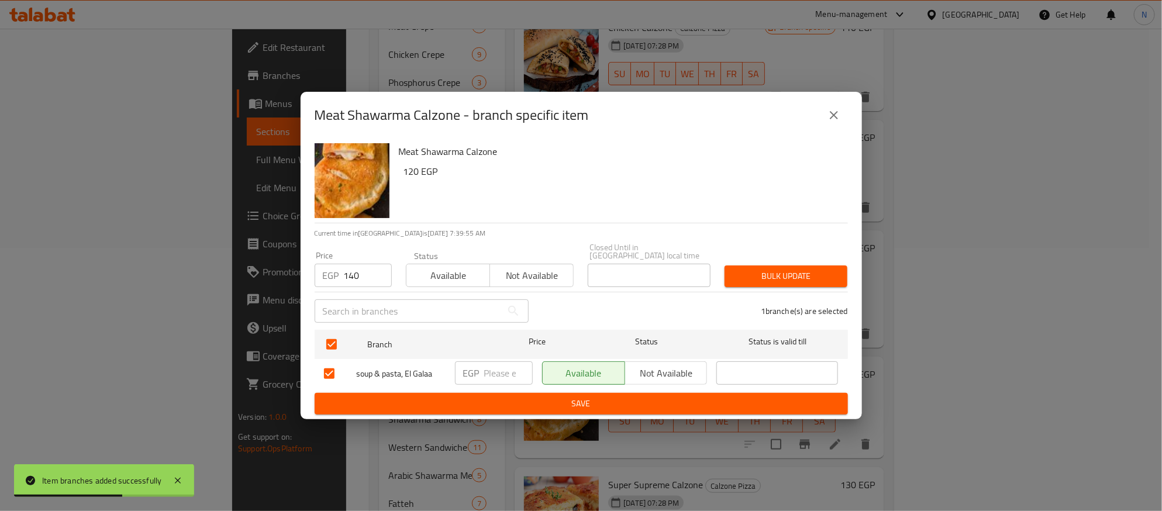
click at [804, 276] on span "Bulk update" at bounding box center [786, 276] width 104 height 15
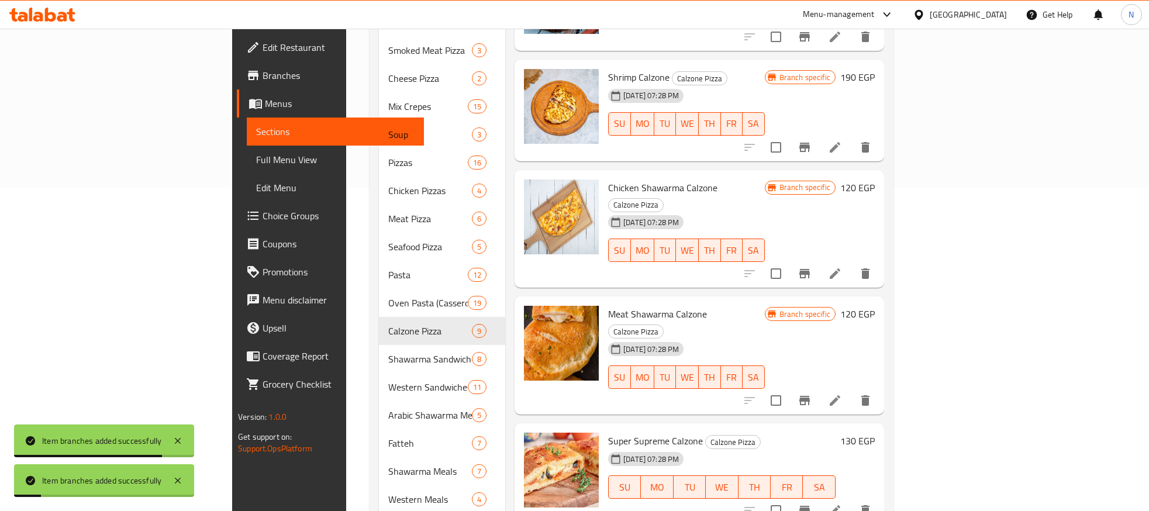
scroll to position [351, 0]
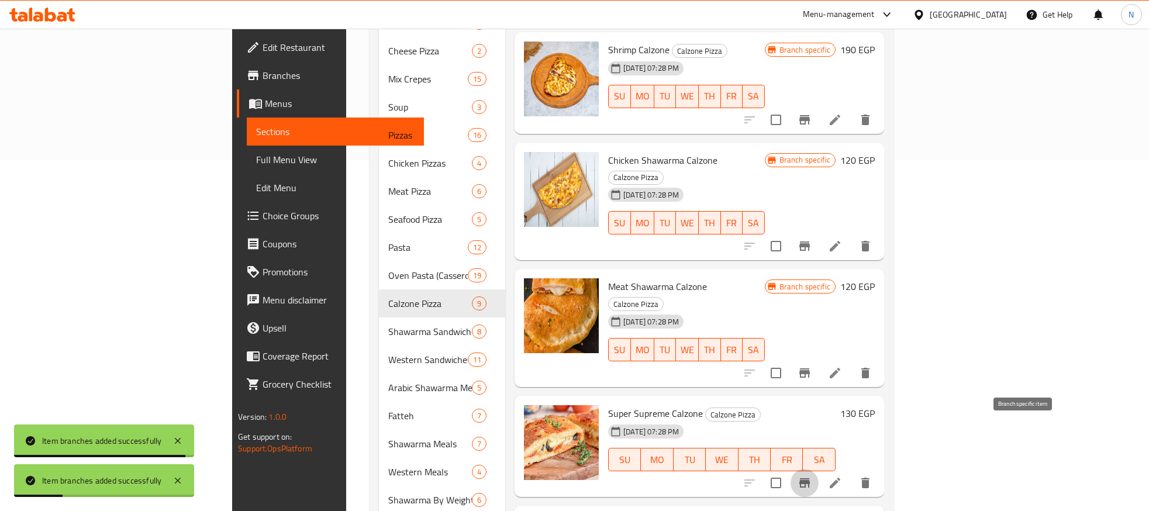
click at [812, 476] on icon "Branch-specific-item" at bounding box center [805, 483] width 14 height 14
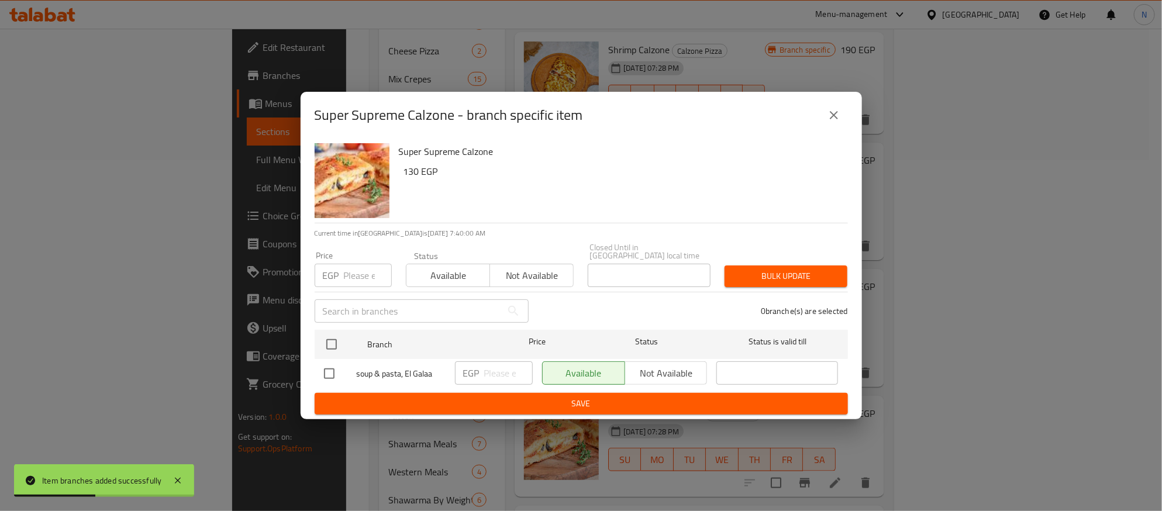
click at [355, 276] on input "number" at bounding box center [368, 275] width 48 height 23
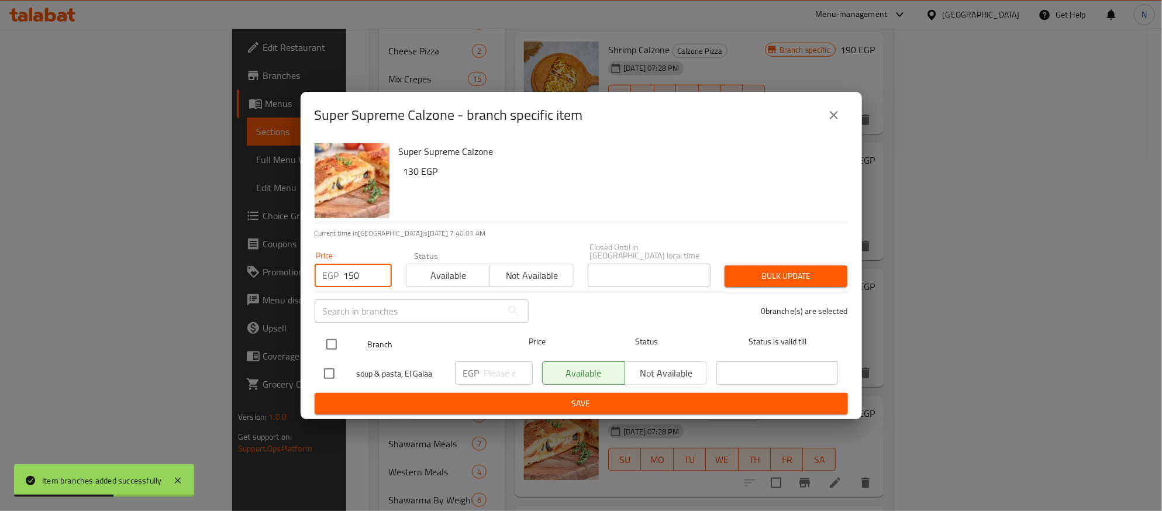
type input "150"
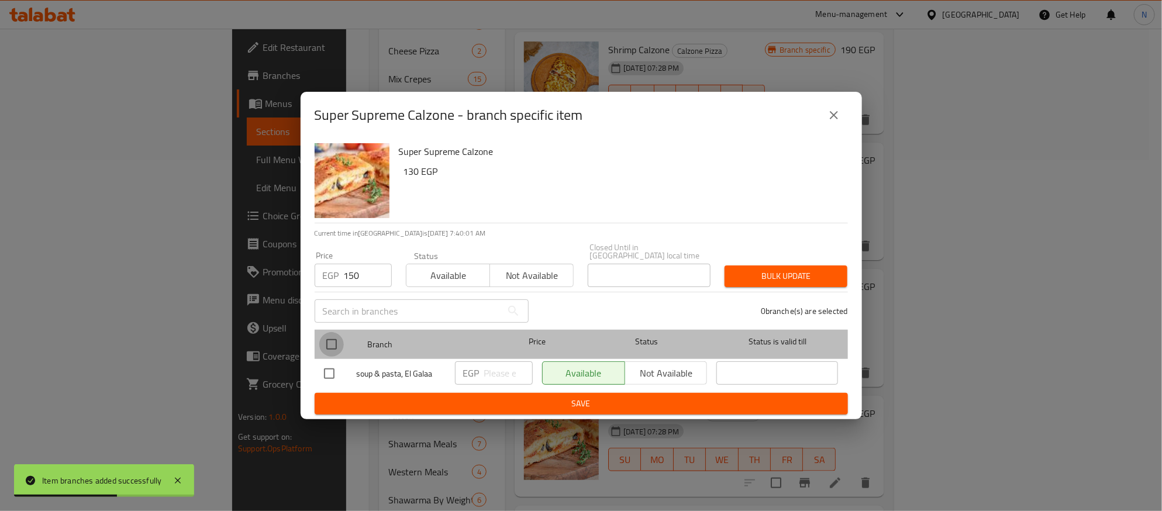
click at [339, 337] on input "checkbox" at bounding box center [331, 344] width 25 height 25
checkbox input "true"
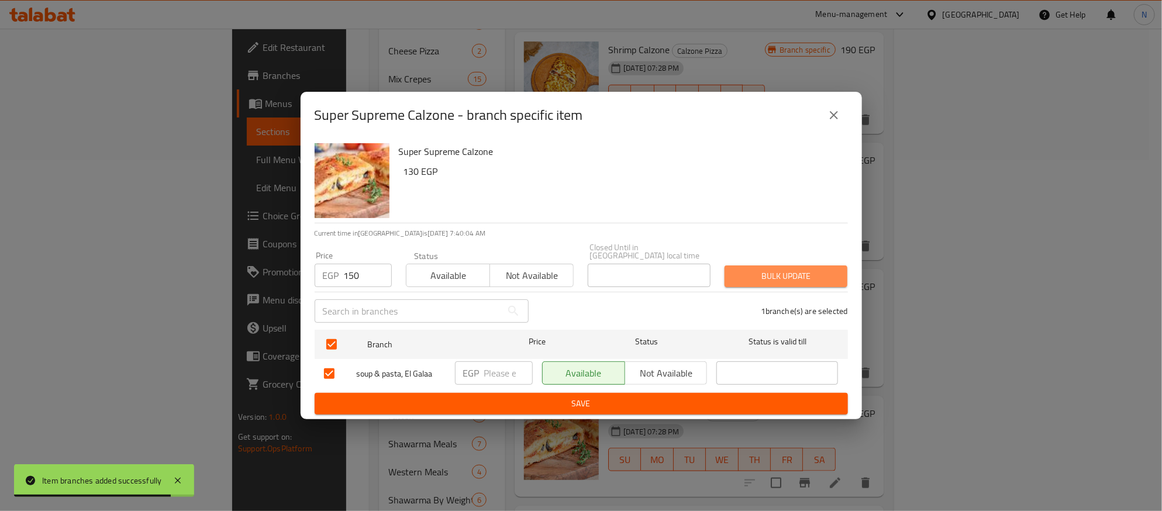
click at [739, 274] on span "Bulk update" at bounding box center [786, 276] width 104 height 15
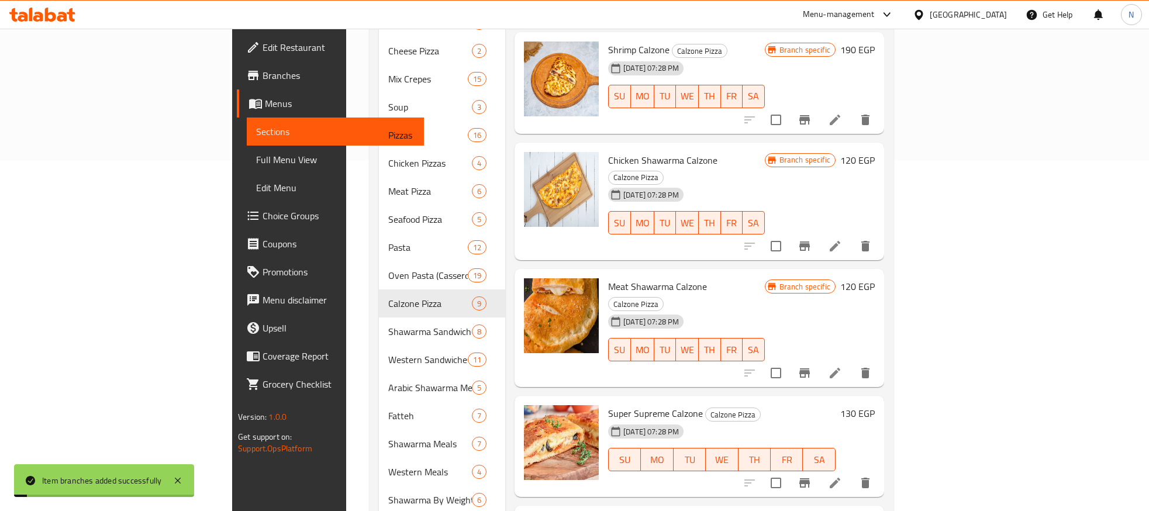
scroll to position [429, 0]
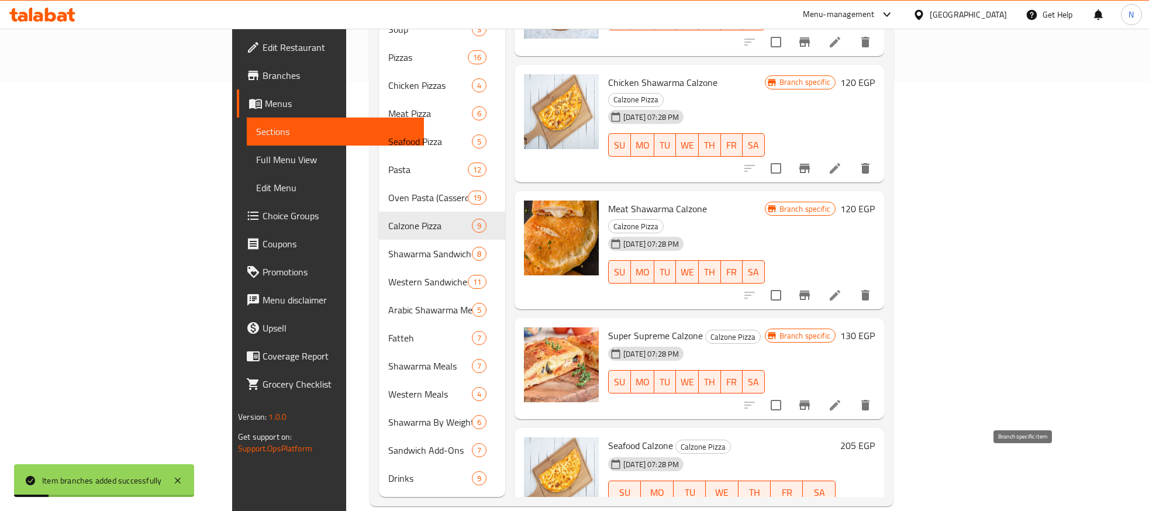
click at [812, 509] on icon "Branch-specific-item" at bounding box center [805, 516] width 14 height 14
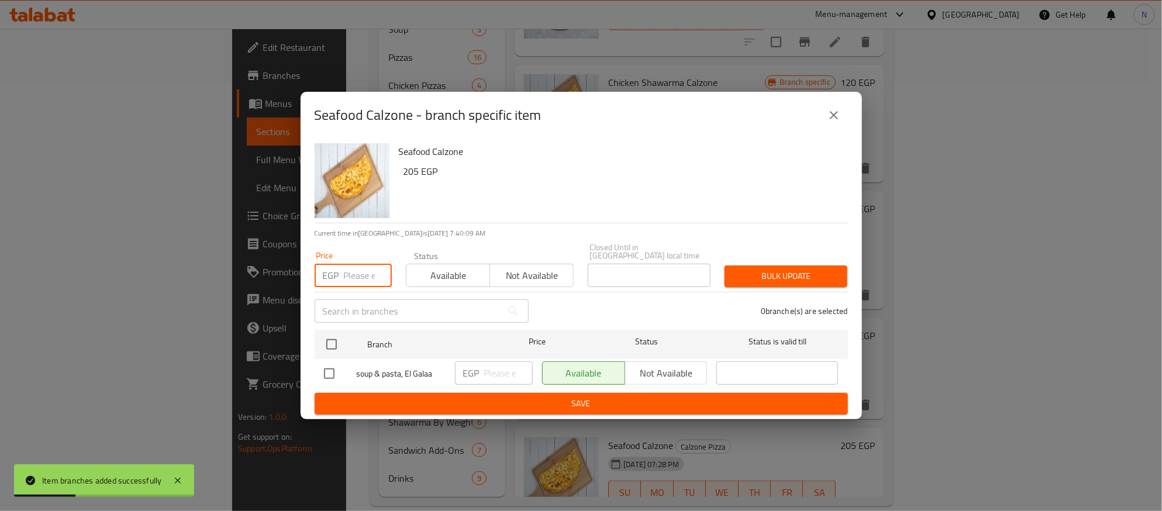
click at [357, 280] on input "number" at bounding box center [368, 275] width 48 height 23
type input "225"
click at [338, 332] on input "checkbox" at bounding box center [331, 344] width 25 height 25
checkbox input "true"
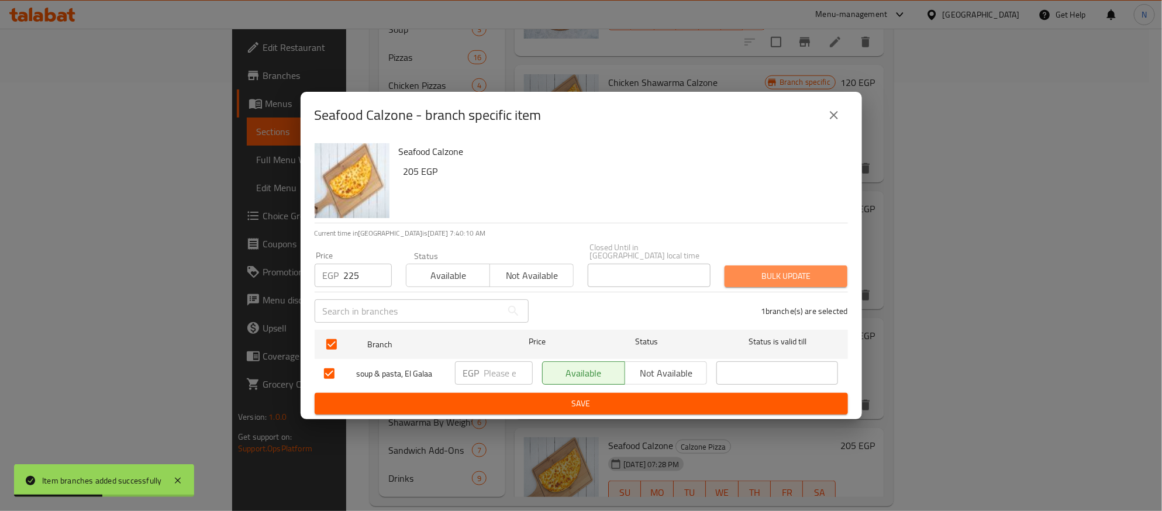
click at [763, 273] on span "Bulk update" at bounding box center [786, 276] width 104 height 15
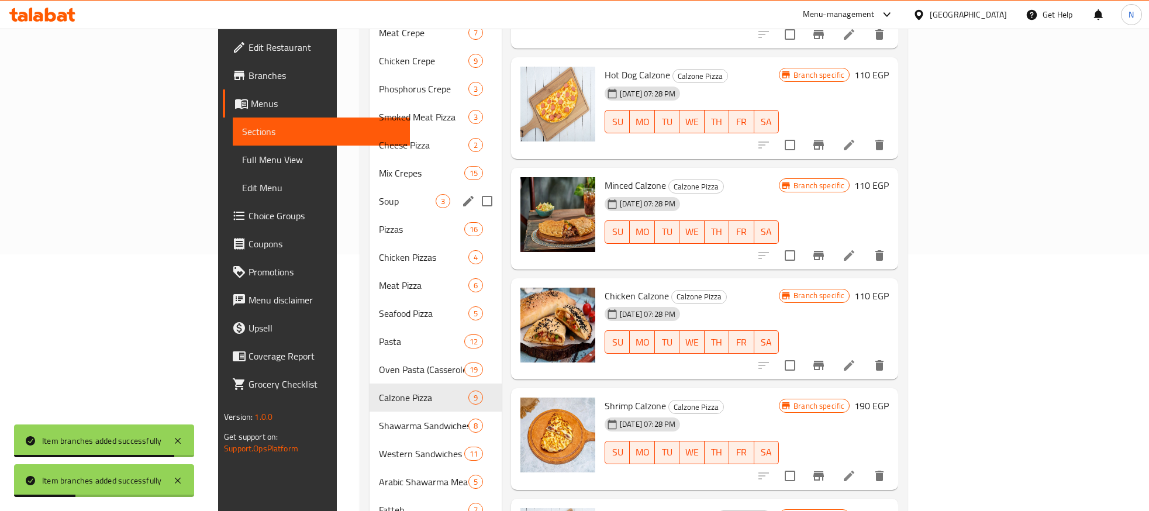
scroll to position [253, 0]
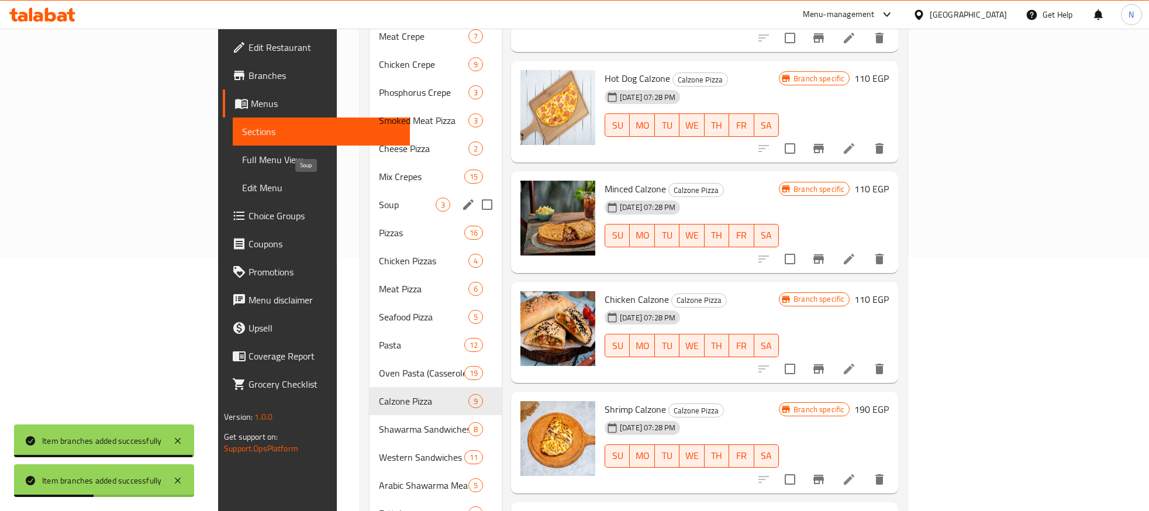
click at [379, 198] on span "Soup" at bounding box center [407, 205] width 57 height 14
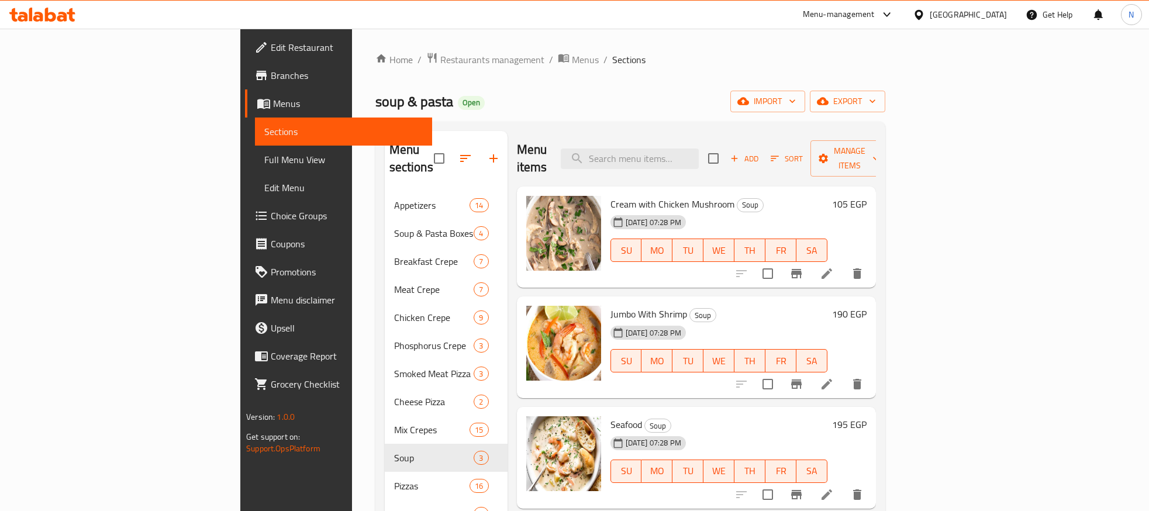
click at [843, 263] on li at bounding box center [827, 273] width 33 height 21
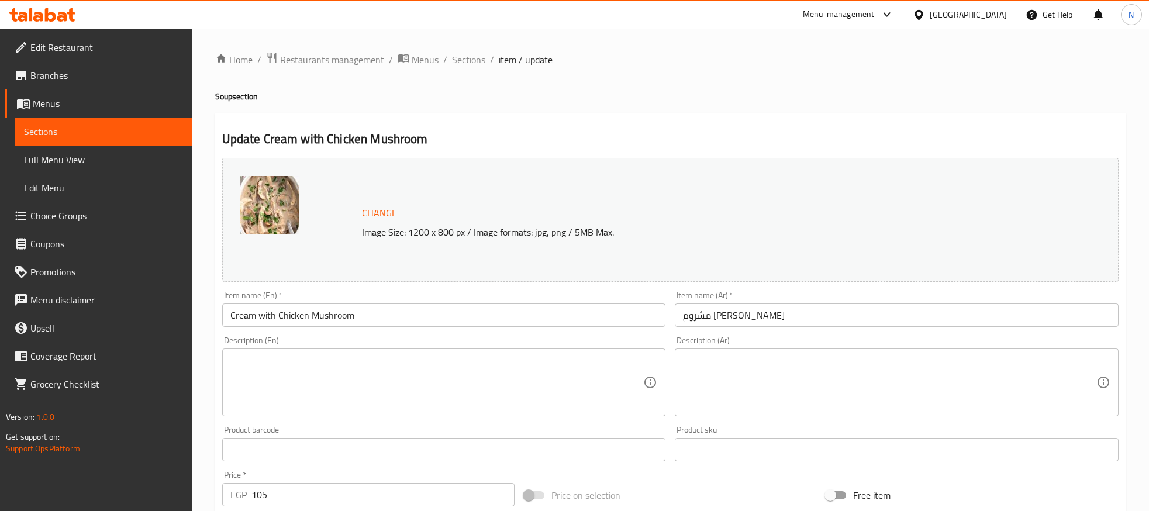
click at [473, 63] on span "Sections" at bounding box center [468, 60] width 33 height 14
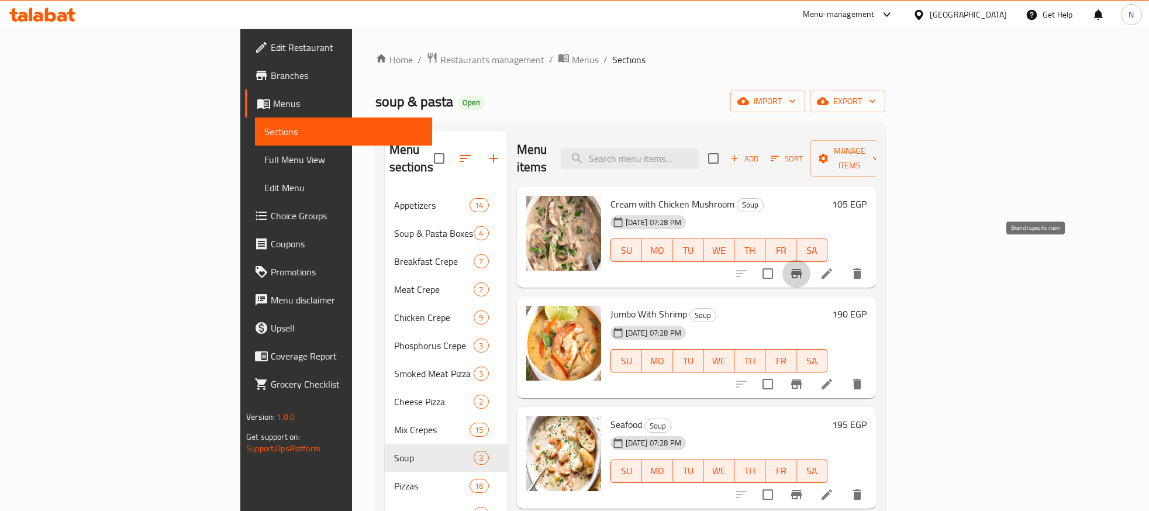
click at [811, 260] on button "Branch-specific-item" at bounding box center [797, 274] width 28 height 28
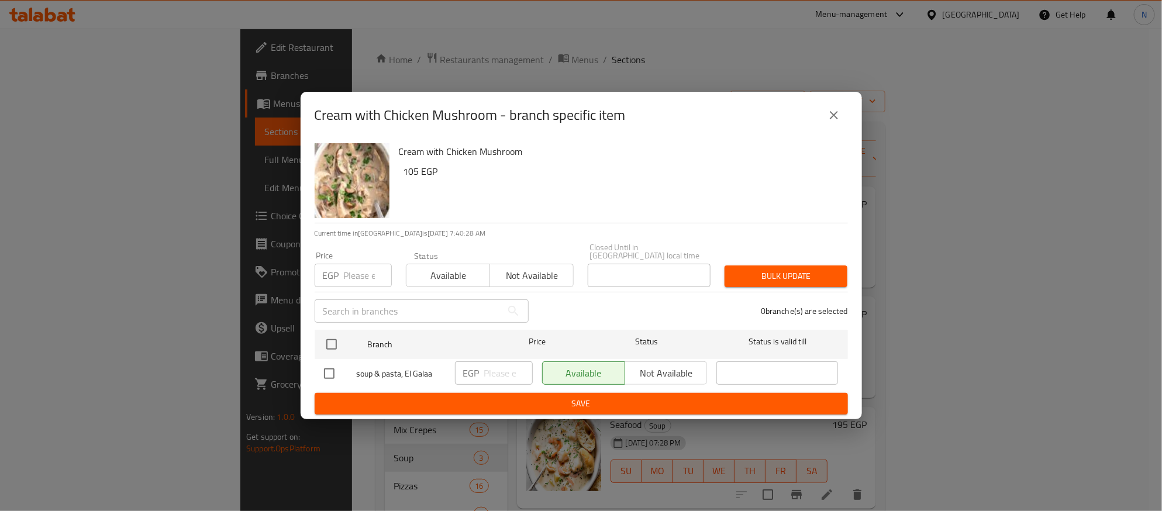
click at [342, 274] on div "EGP Price" at bounding box center [353, 275] width 77 height 23
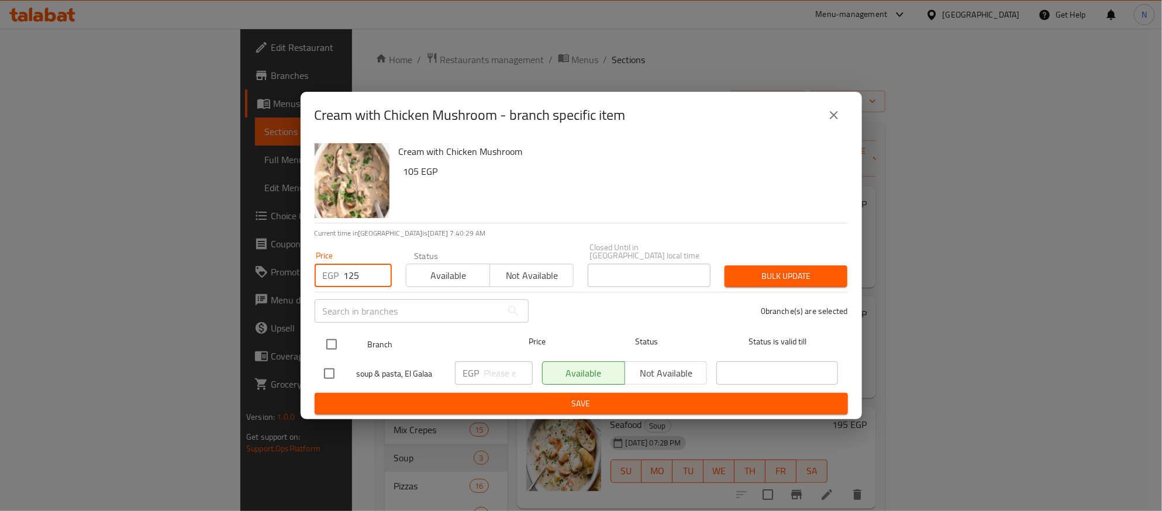
type input "125"
click at [332, 335] on input "checkbox" at bounding box center [331, 344] width 25 height 25
checkbox input "true"
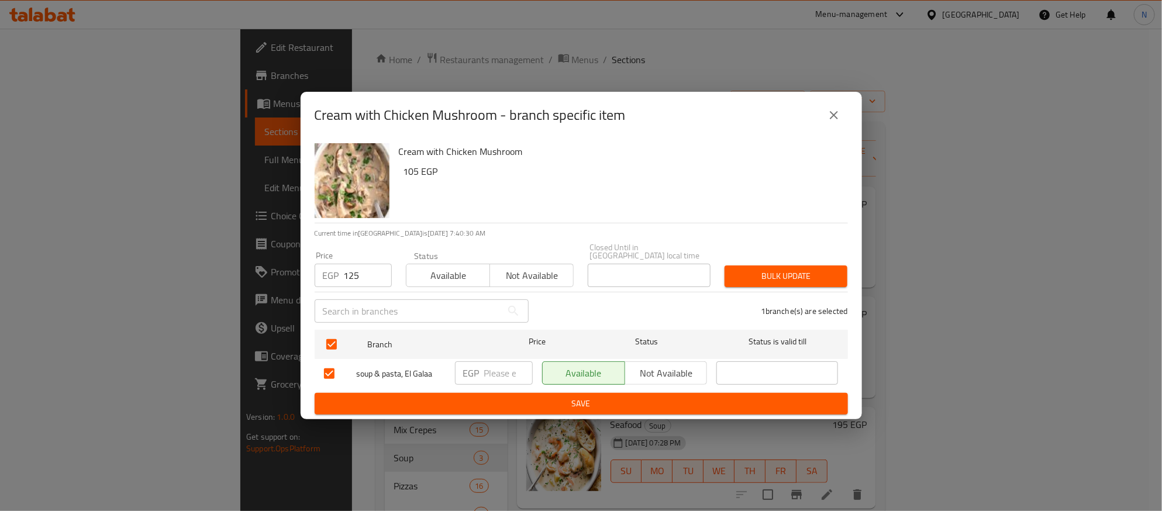
click at [841, 277] on button "Bulk update" at bounding box center [786, 277] width 123 height 22
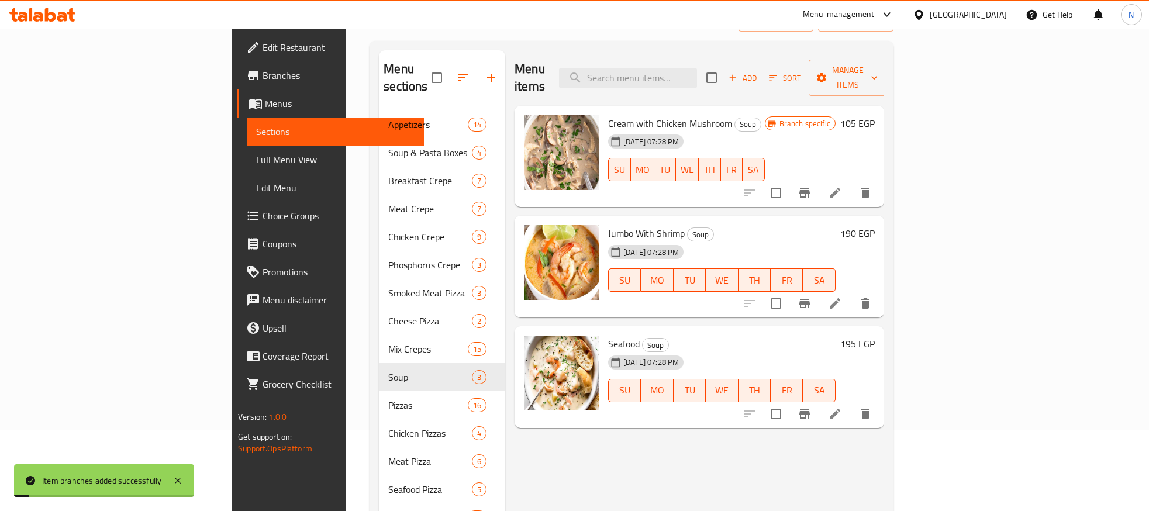
scroll to position [88, 0]
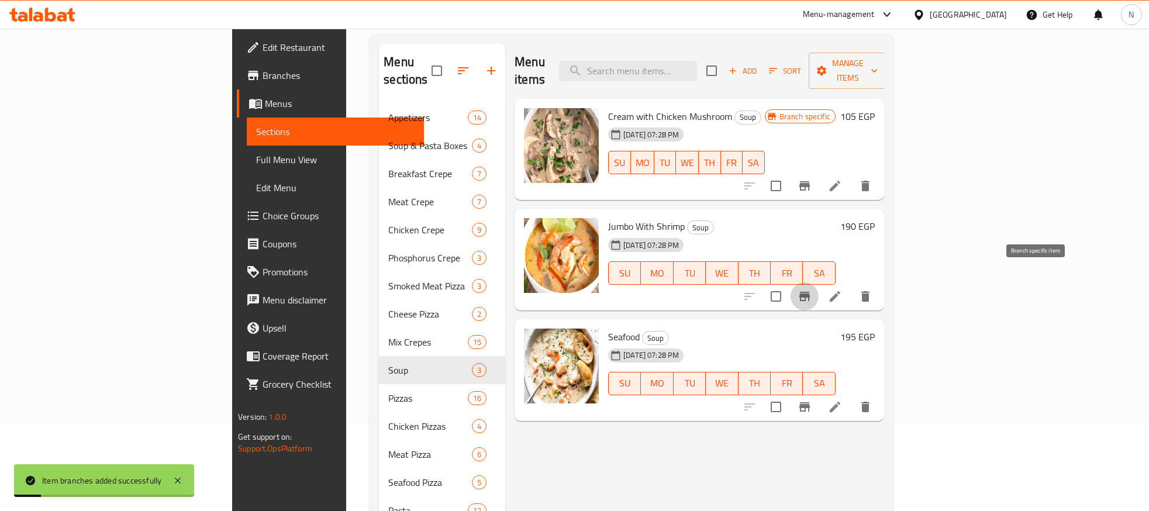
click at [812, 290] on icon "Branch-specific-item" at bounding box center [805, 297] width 14 height 14
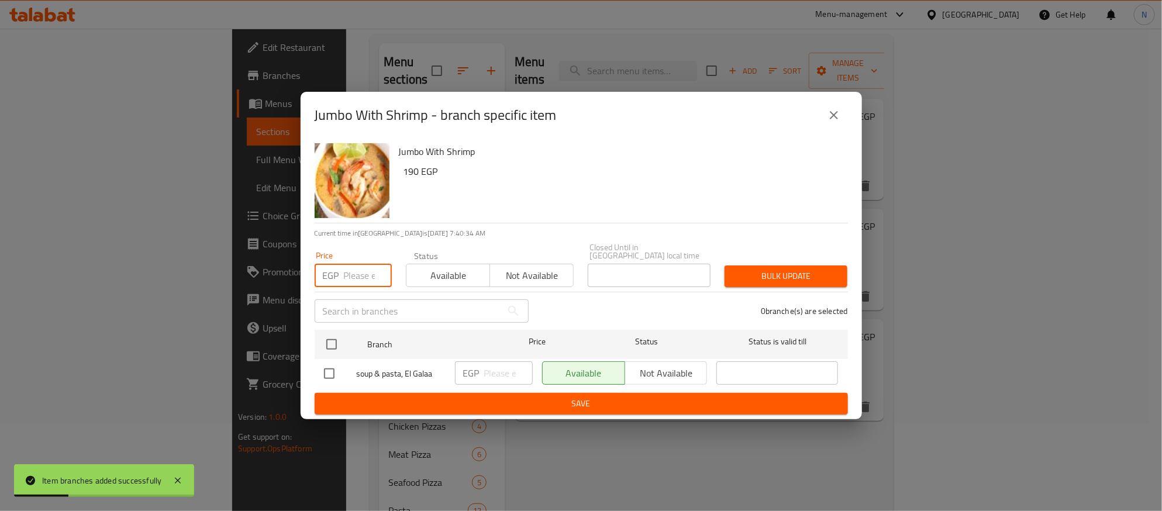
click at [363, 272] on input "number" at bounding box center [368, 275] width 48 height 23
type input "210"
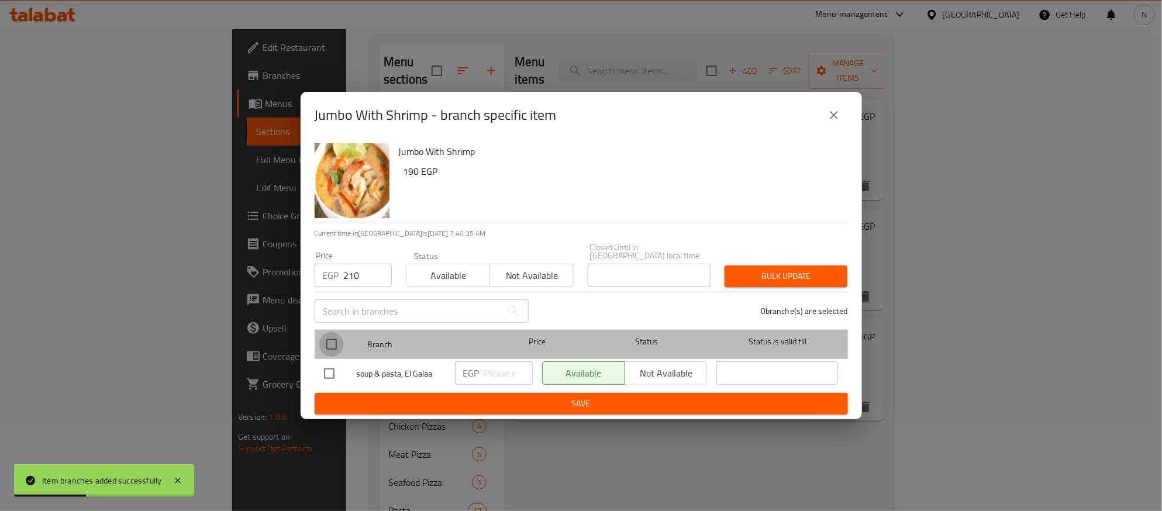
drag, startPoint x: 329, startPoint y: 330, endPoint x: 336, endPoint y: 333, distance: 7.6
click at [330, 332] on input "checkbox" at bounding box center [331, 344] width 25 height 25
checkbox input "true"
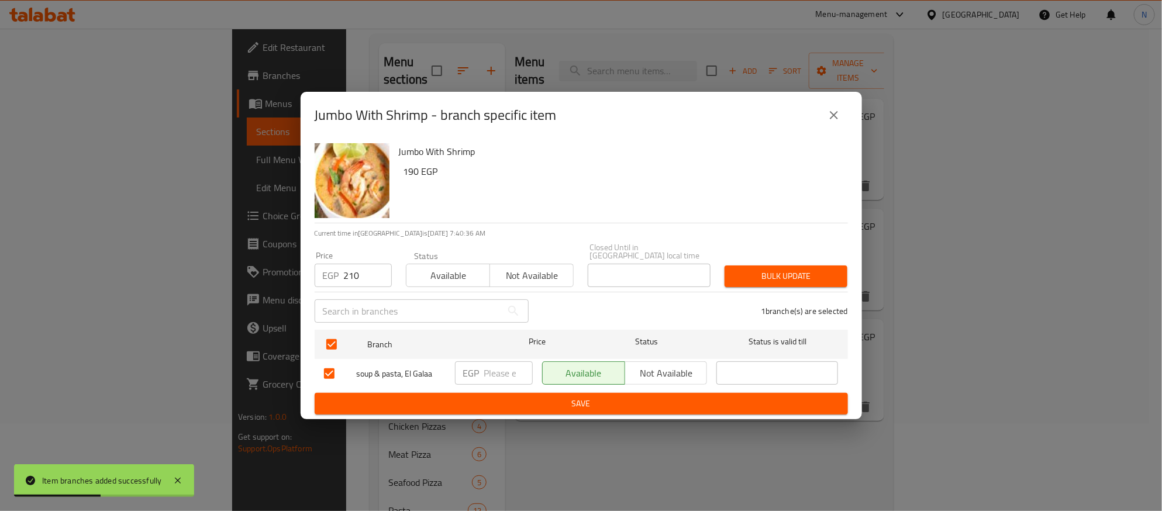
click at [828, 270] on span "Bulk update" at bounding box center [786, 276] width 104 height 15
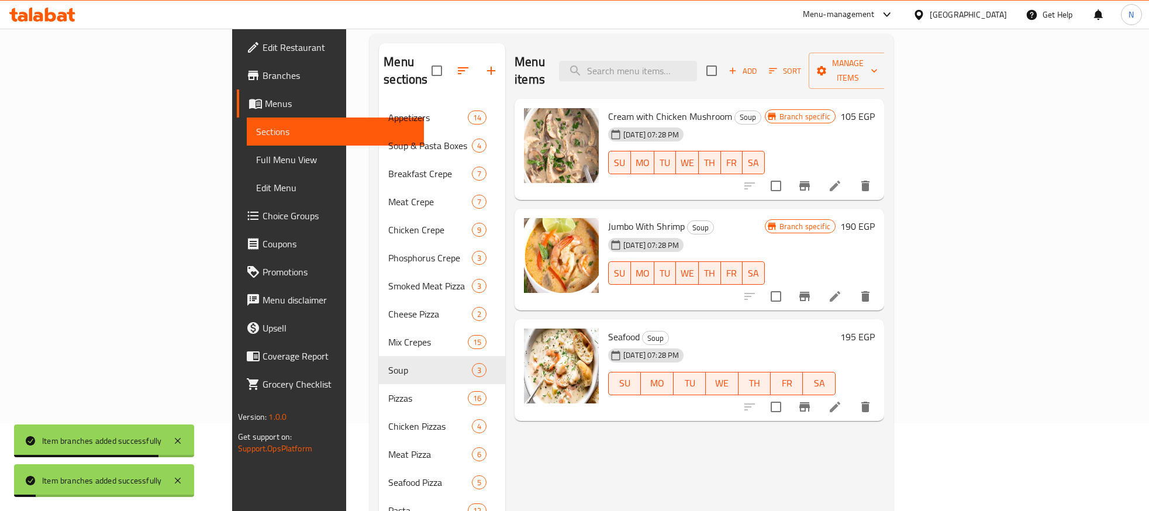
click at [810, 402] on icon "Branch-specific-item" at bounding box center [805, 406] width 11 height 9
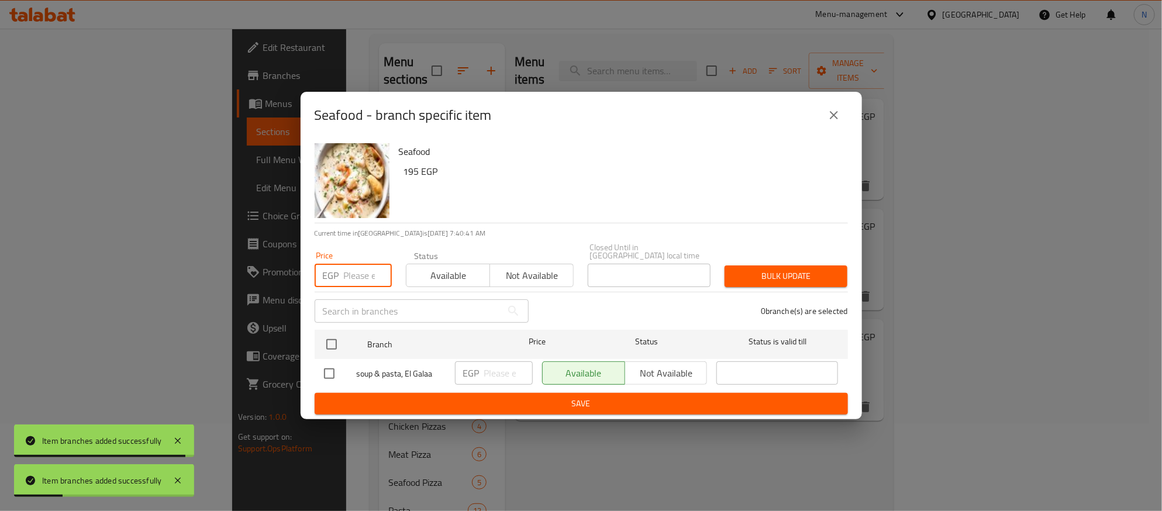
click at [348, 267] on input "number" at bounding box center [368, 275] width 48 height 23
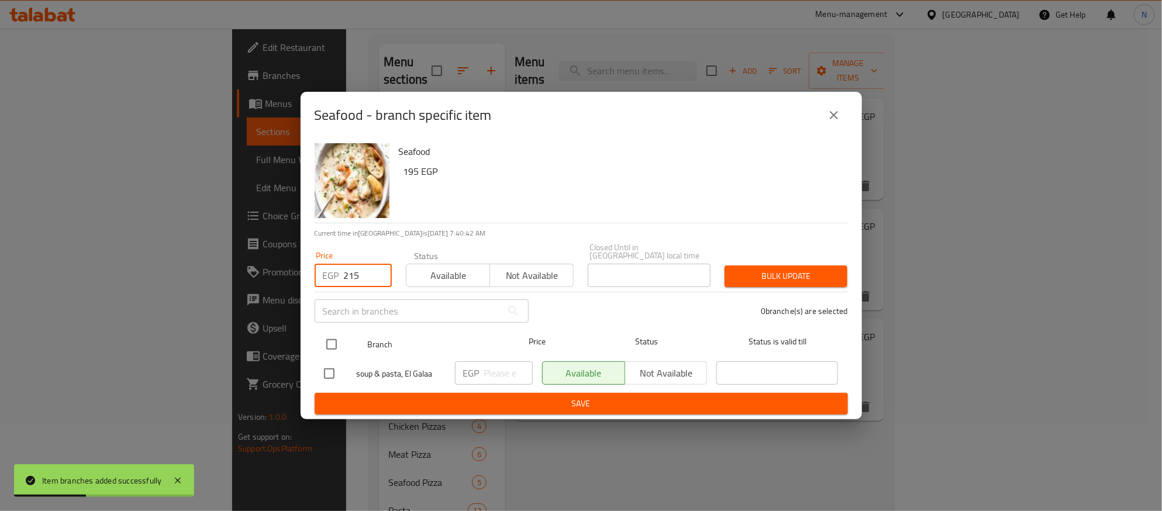
type input "215"
click at [335, 336] on input "checkbox" at bounding box center [331, 344] width 25 height 25
checkbox input "true"
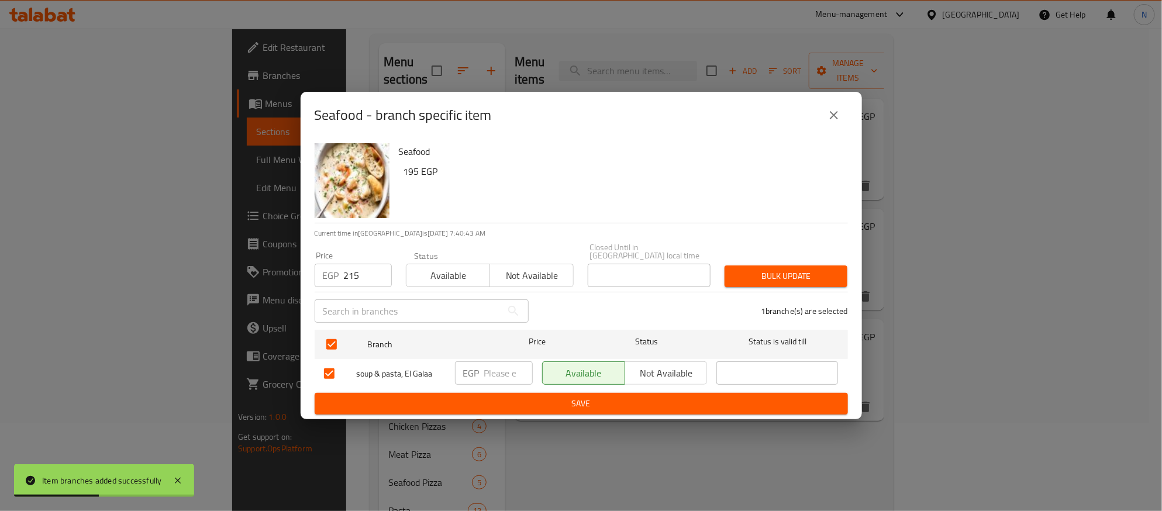
click at [784, 277] on span "Bulk update" at bounding box center [786, 276] width 104 height 15
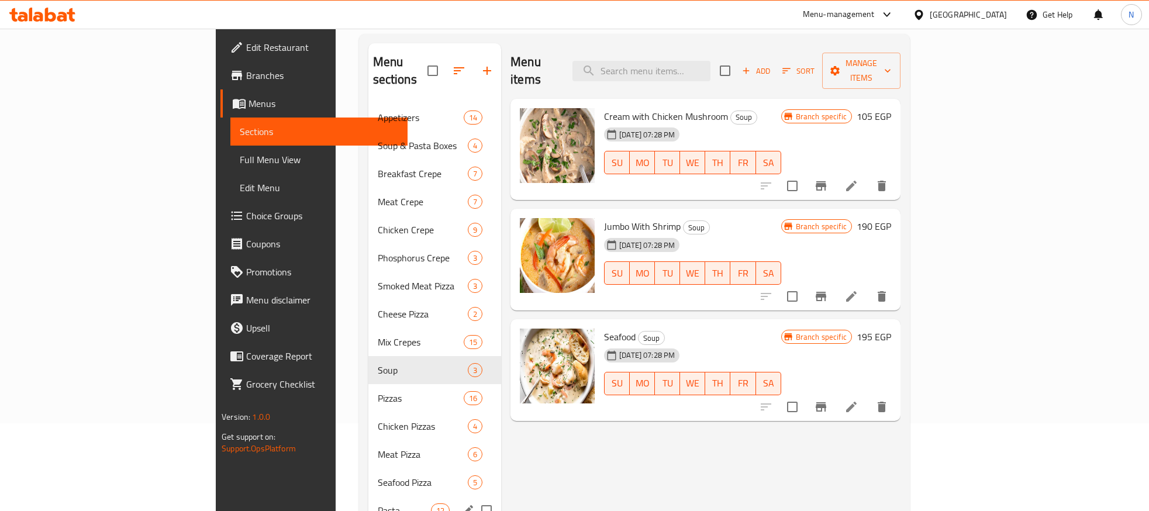
click at [378, 504] on span "Pasta" at bounding box center [404, 511] width 53 height 14
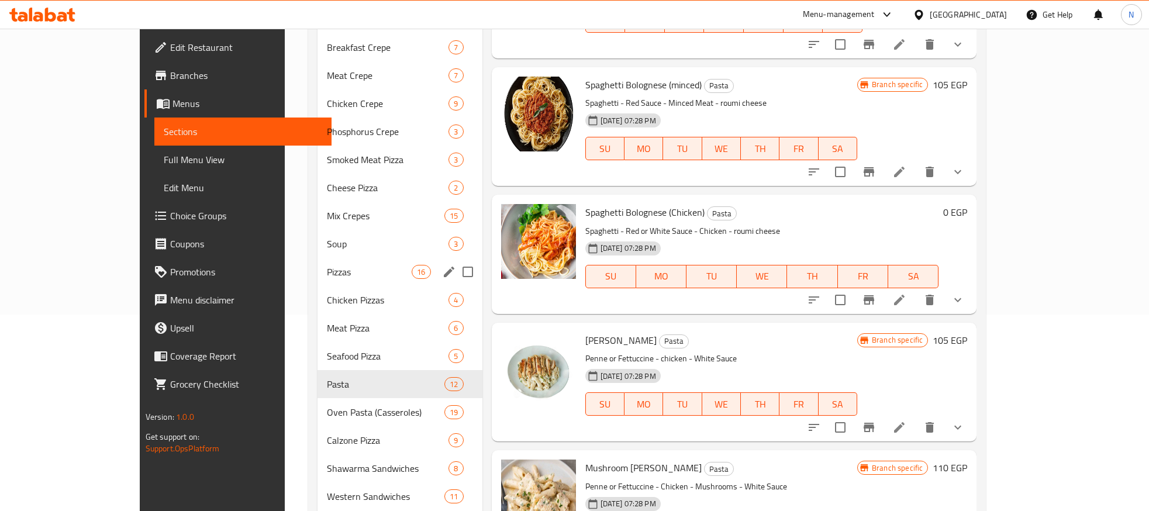
scroll to position [263, 0]
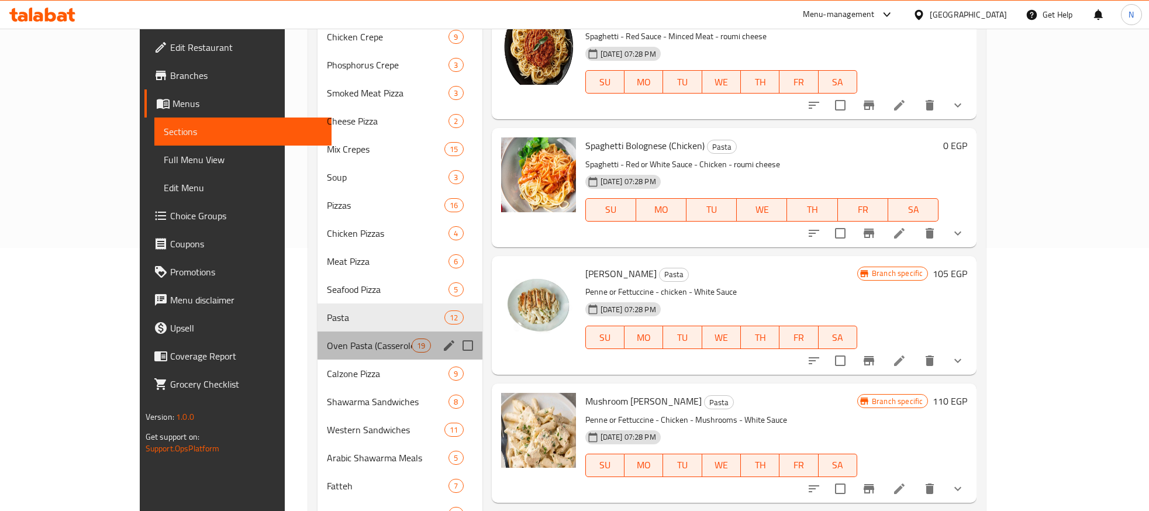
click at [318, 353] on div "Oven Pasta (Casseroles) 19" at bounding box center [400, 346] width 165 height 28
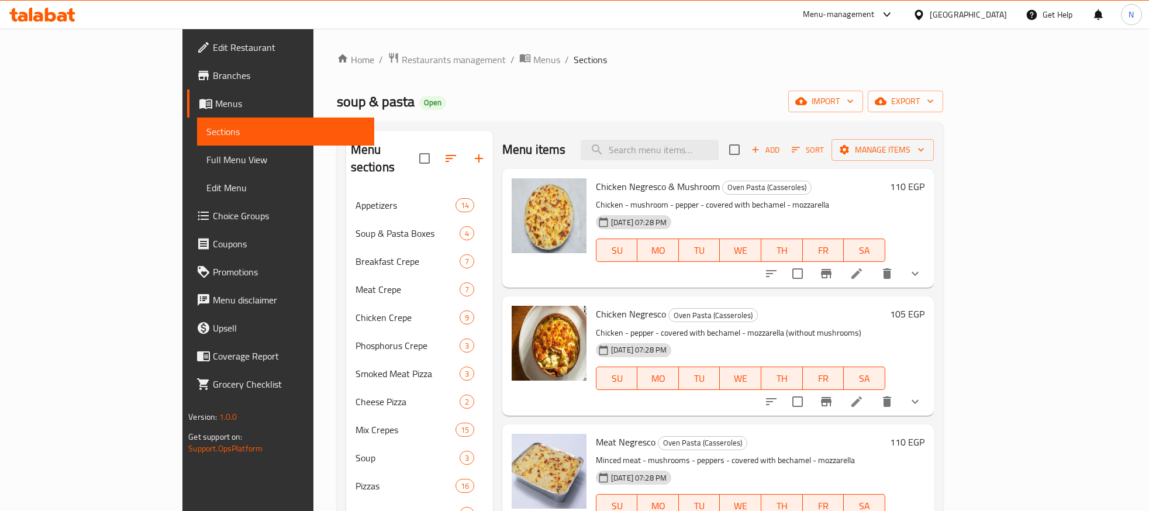
click at [864, 280] on icon at bounding box center [857, 274] width 14 height 14
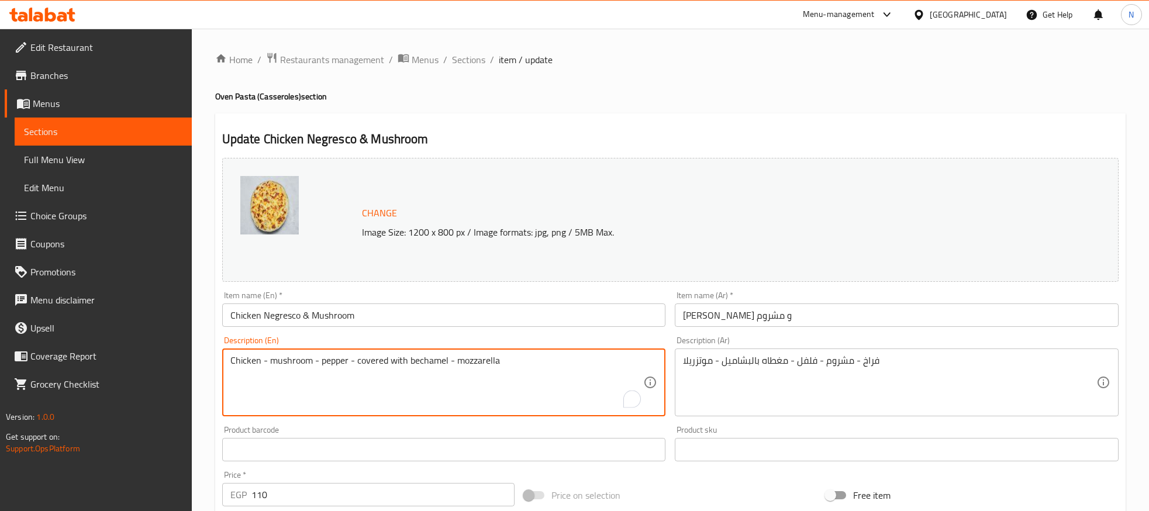
click at [268, 363] on textarea "Chicken - mushroom - pepper - covered with bechamel - mozzarella" at bounding box center [437, 383] width 414 height 56
click at [316, 366] on textarea "Chicken, mushroom - pepper - covered with bechamel - mozzarella" at bounding box center [437, 383] width 414 height 56
click at [348, 363] on textarea "Chicken, mushroom, pepper - covered with bechamel - mozzarella" at bounding box center [437, 383] width 414 height 56
click at [312, 361] on textarea "Chicken, mushroom, pepper covered with bechamel - mozzarella" at bounding box center [437, 383] width 414 height 56
click at [360, 362] on textarea "Chicken, mushroom, and pepper covered with bechamel - mozzarella" at bounding box center [437, 383] width 414 height 56
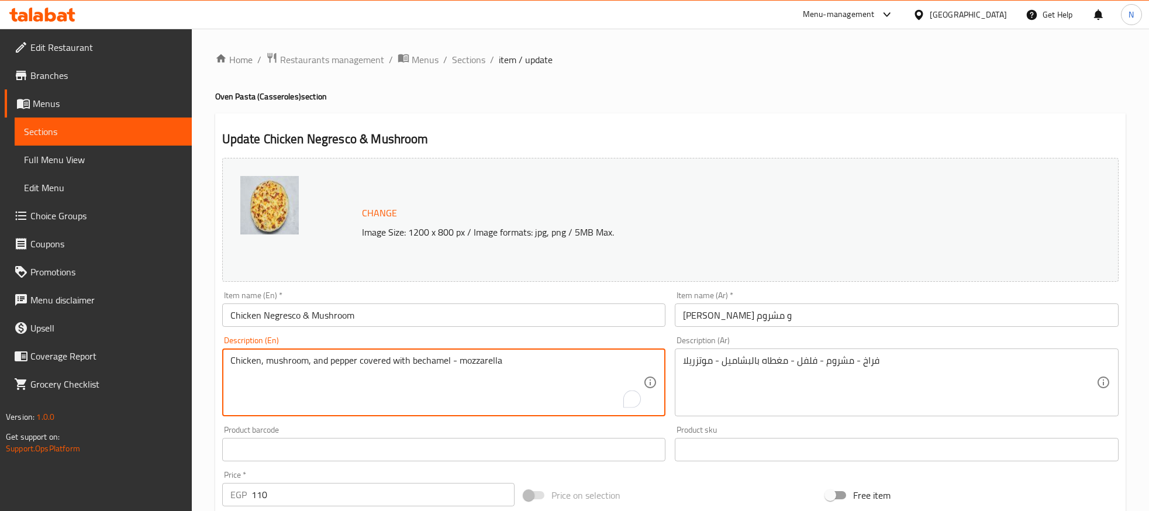
click at [318, 367] on textarea "Chicken, mushroom, and pepper covered with bechamel - mozzarella" at bounding box center [437, 383] width 414 height 56
click at [438, 363] on textarea "Chicken, mushroom, pepper covered with bechamel - mozzarella" at bounding box center [437, 383] width 414 height 56
paste textarea "and"
click at [432, 360] on textarea "Chicken, mushroom, pepper covered with bechameland mozzarella" at bounding box center [437, 383] width 414 height 56
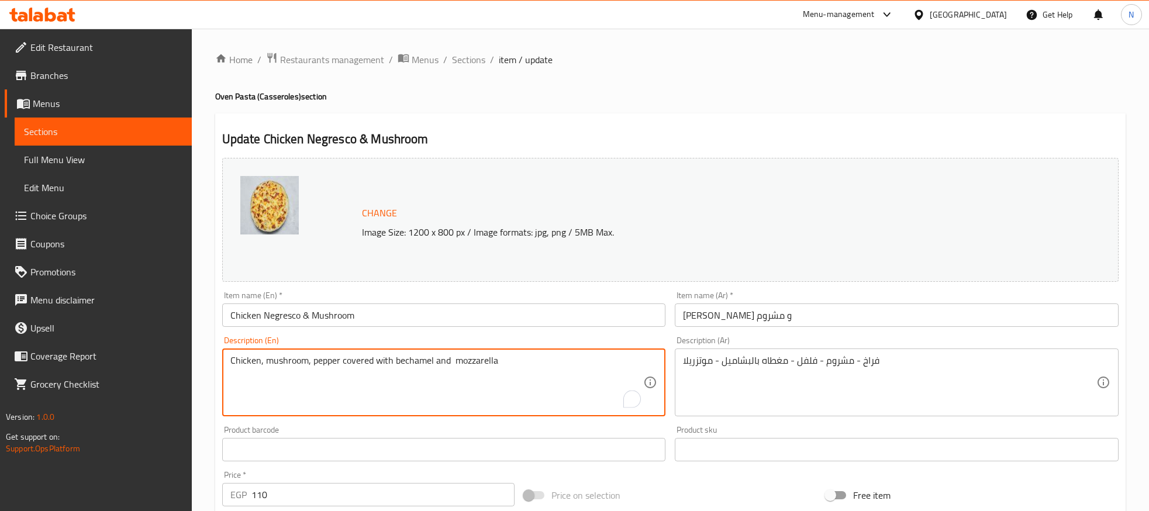
click at [454, 365] on textarea "Chicken, mushroom, pepper covered with bechamel and mozzarella" at bounding box center [437, 383] width 414 height 56
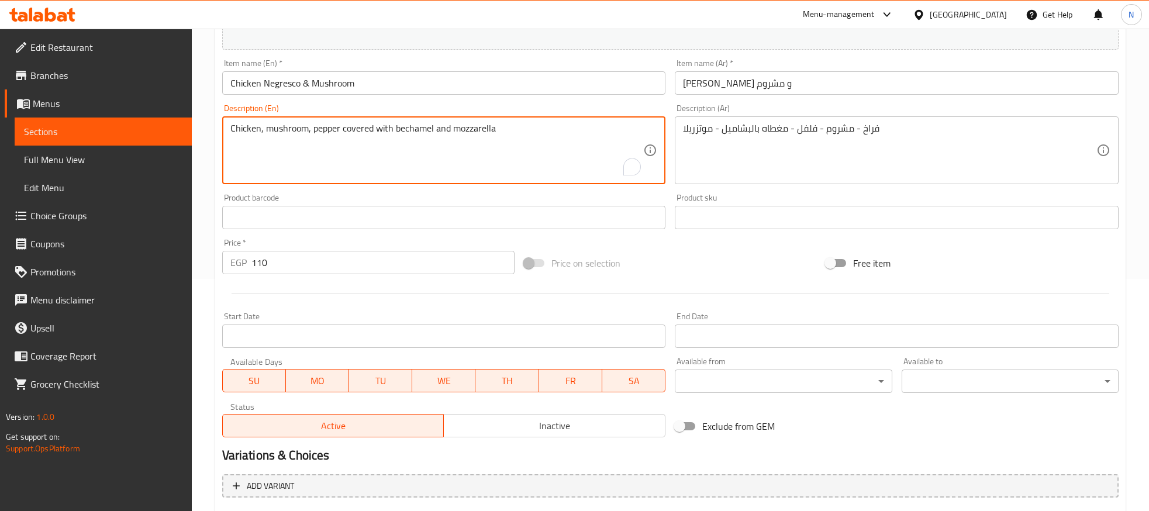
scroll to position [137, 0]
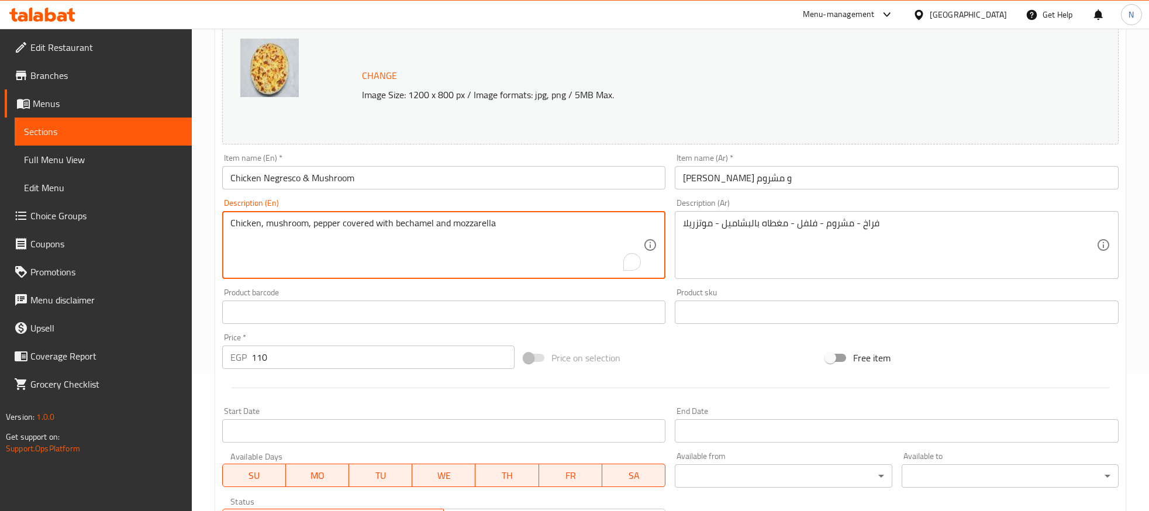
type textarea "Chicken, mushroom, pepper covered with bechamel and mozzarella"
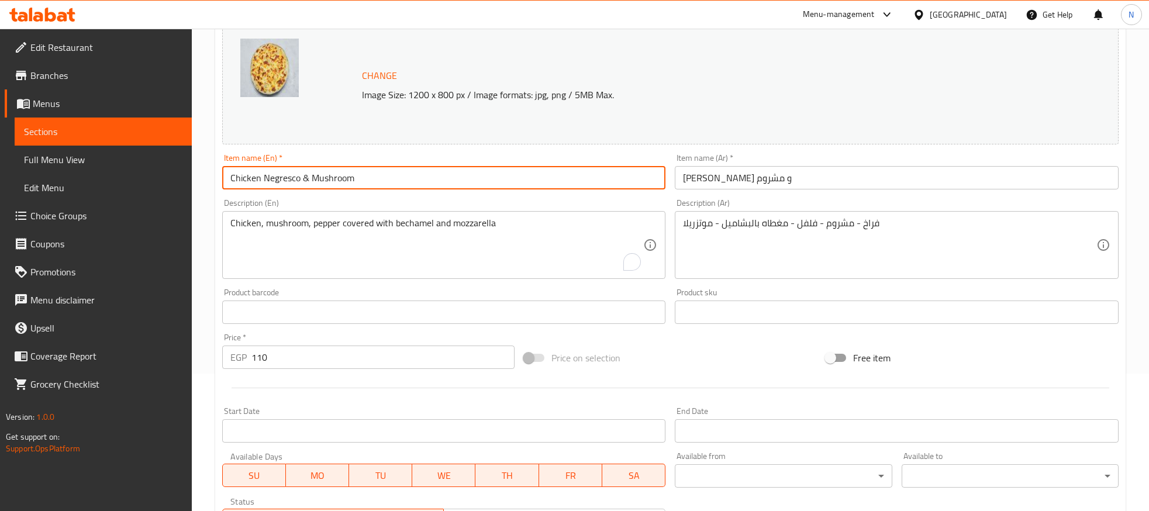
click at [311, 182] on input "Chicken Negresco & Mushroom" at bounding box center [444, 177] width 444 height 23
click at [383, 177] on input "Chicken Negresco and Mushroom" at bounding box center [444, 177] width 444 height 23
click at [311, 178] on input "Chicken Negresco and Mushroom" at bounding box center [444, 177] width 444 height 23
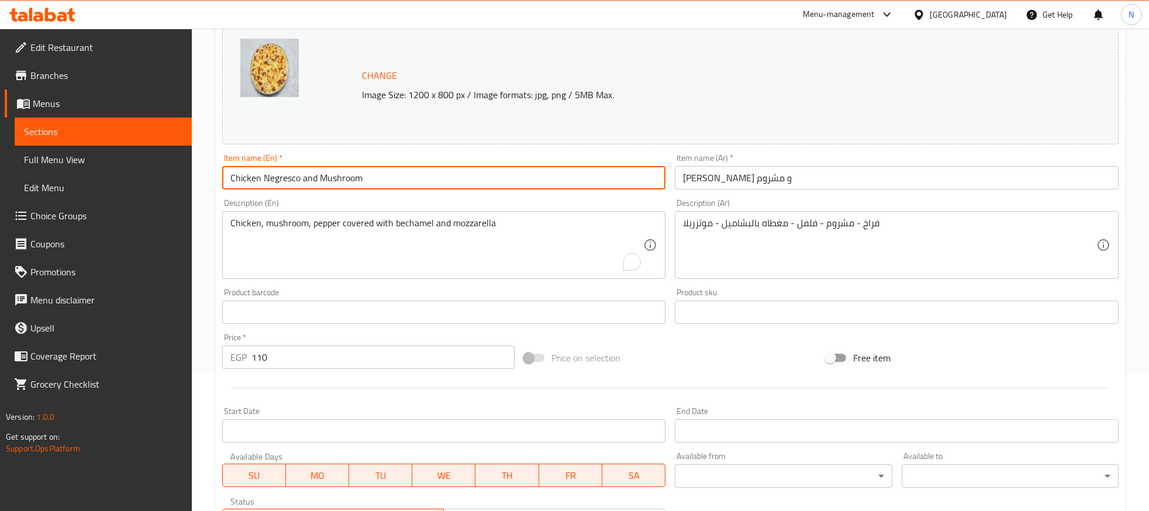
click at [311, 178] on input "Chicken Negresco and Mushroom" at bounding box center [444, 177] width 444 height 23
click at [284, 173] on input "Chicken Negresco And Mushroom" at bounding box center [444, 177] width 444 height 23
click at [285, 173] on input "Chicken Negresco And Mushroom" at bounding box center [444, 177] width 444 height 23
click at [232, 182] on input "Chicken Negresco And Mushroom" at bounding box center [444, 177] width 444 height 23
paste input "Negresco"
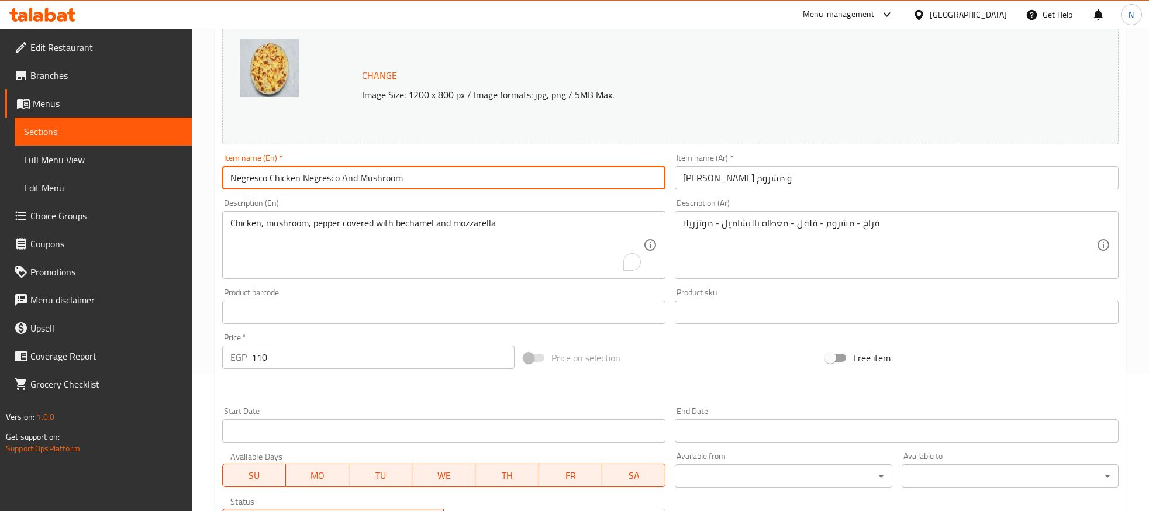
click at [280, 184] on input "Negresco Chicken Negresco And Mushroom" at bounding box center [444, 177] width 444 height 23
click at [281, 184] on input "Negresco Chicken Negresco And Mushroom" at bounding box center [444, 177] width 444 height 23
click at [325, 182] on input "Negresco Chicken Negresco And Mushroom" at bounding box center [444, 177] width 444 height 23
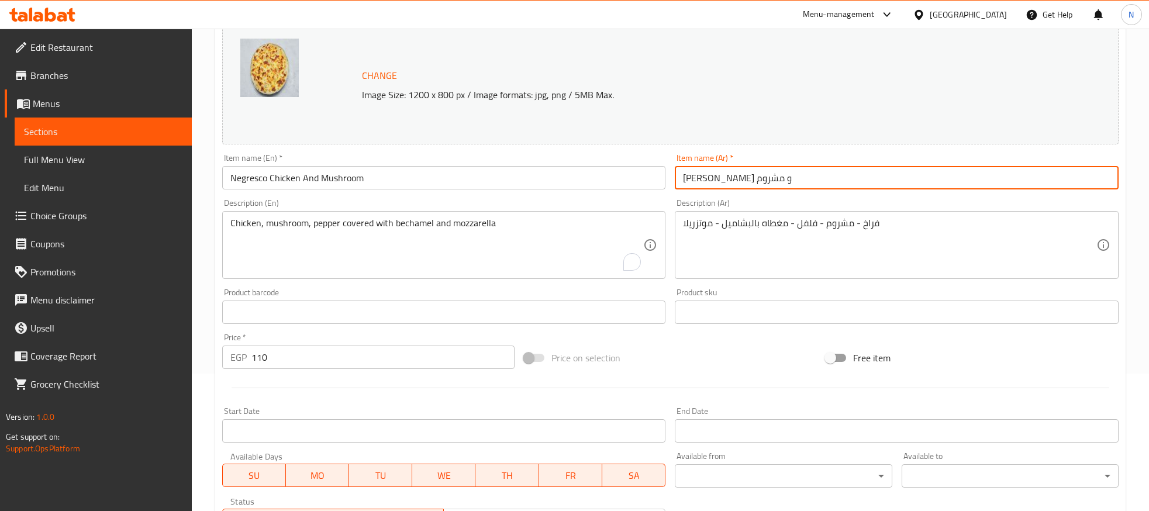
click at [746, 178] on input "نجرسكو فراخ و مشروم" at bounding box center [897, 177] width 444 height 23
click at [746, 179] on input "نجرسكو فراخ و مشروم" at bounding box center [897, 177] width 444 height 23
click at [762, 174] on input "نجرسكو فراخ و مشروم" at bounding box center [897, 177] width 444 height 23
click at [244, 178] on input "Negresco Chicken And Mushroom" at bounding box center [444, 177] width 444 height 23
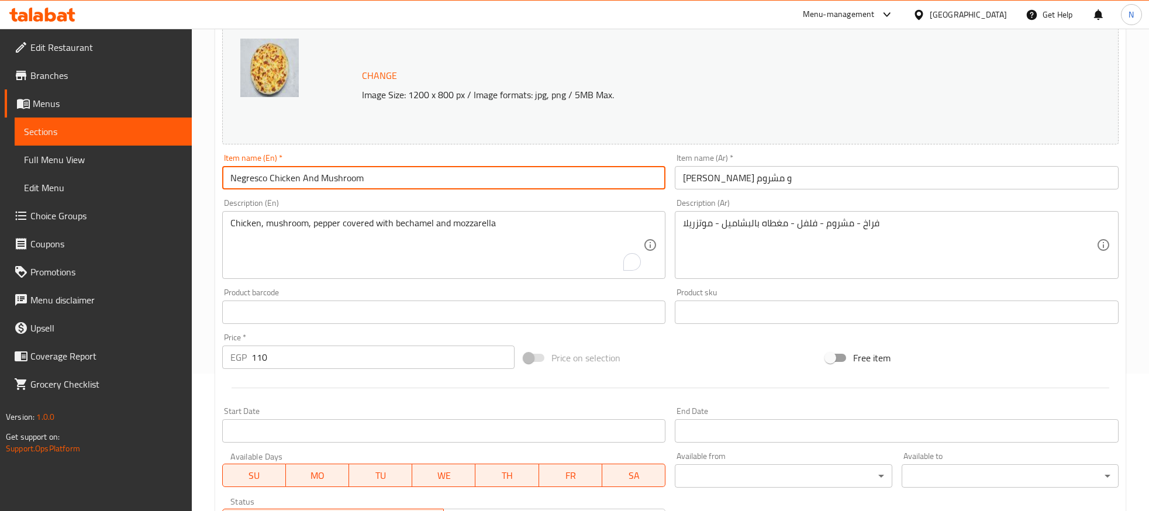
click at [244, 178] on input "Negresco Chicken And Mushroom" at bounding box center [444, 177] width 444 height 23
click at [253, 178] on input "Negresco Chicken And Mushroom" at bounding box center [444, 177] width 444 height 23
paste input "text"
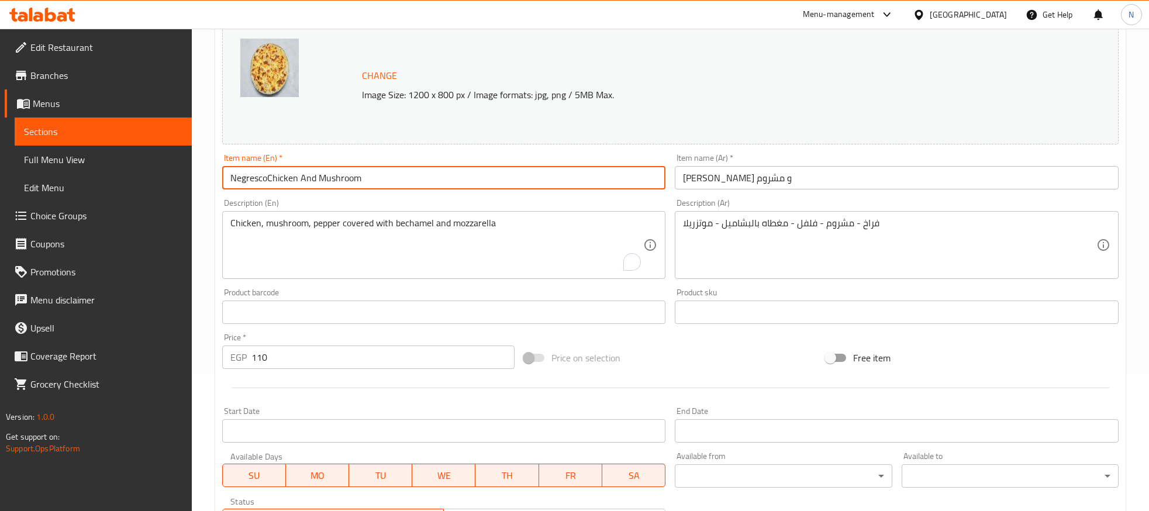
type input "Negresco Chicken And Mushroom"
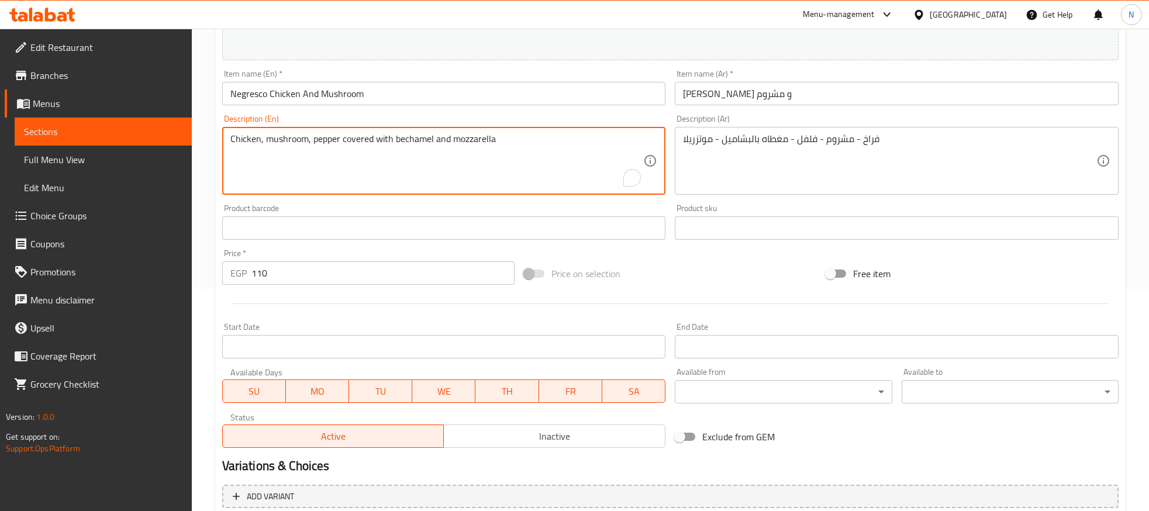
scroll to position [401, 0]
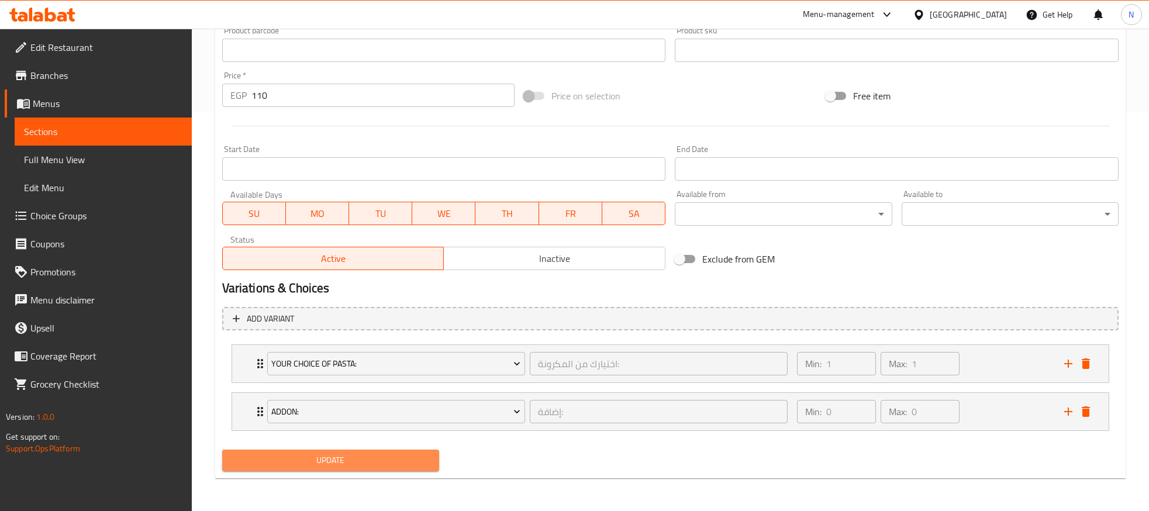
click at [355, 466] on span "Update" at bounding box center [331, 460] width 198 height 15
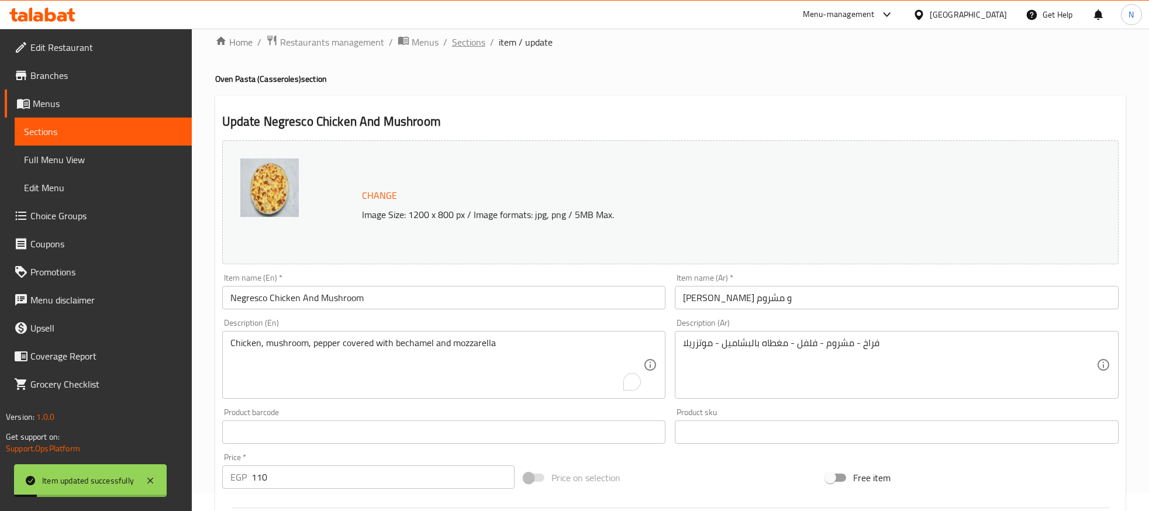
scroll to position [0, 0]
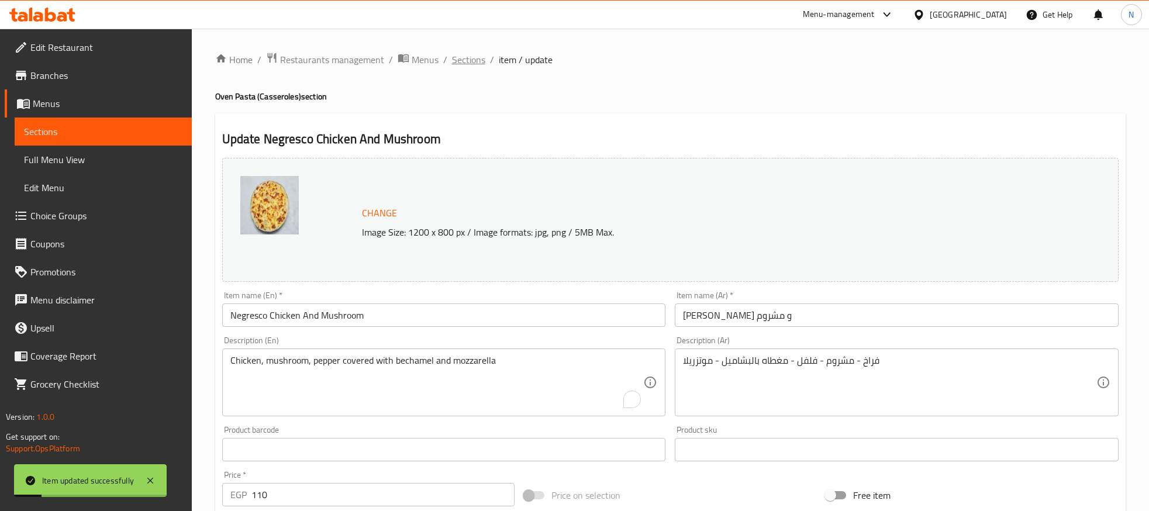
click at [462, 63] on span "Sections" at bounding box center [468, 60] width 33 height 14
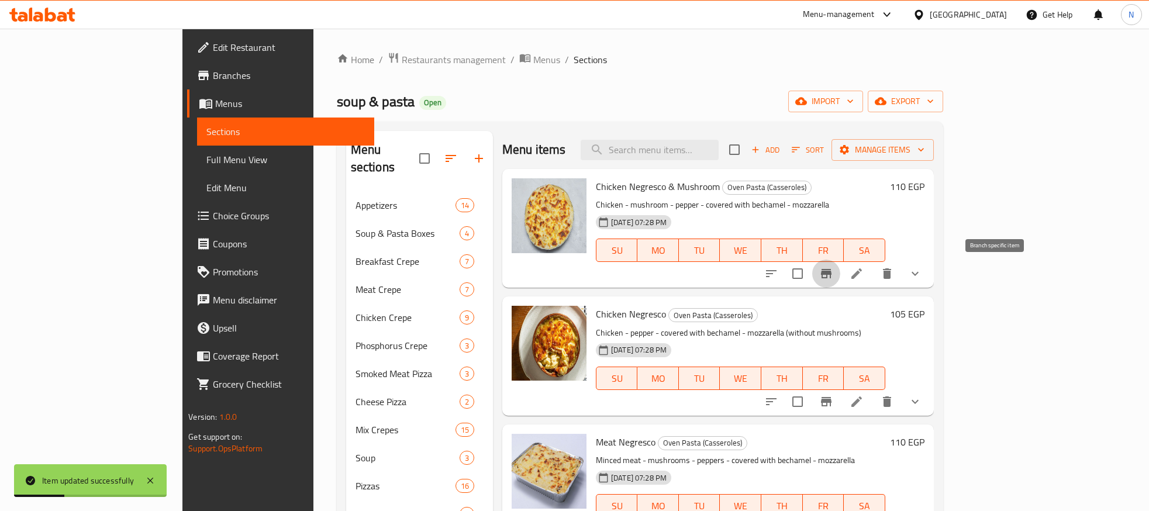
click at [834, 279] on icon "Branch-specific-item" at bounding box center [826, 274] width 14 height 14
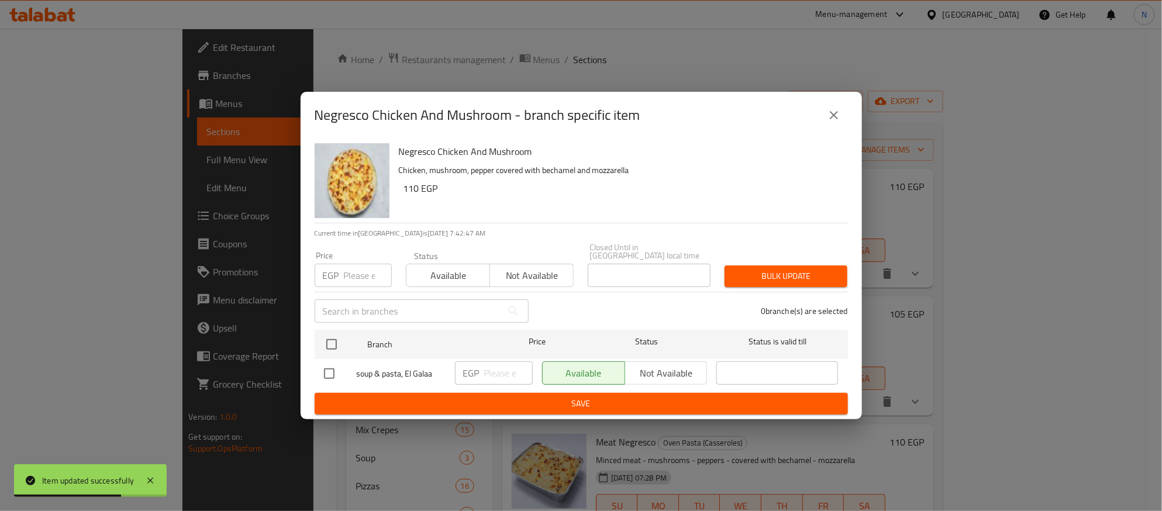
click at [342, 267] on div "EGP Price" at bounding box center [353, 275] width 77 height 23
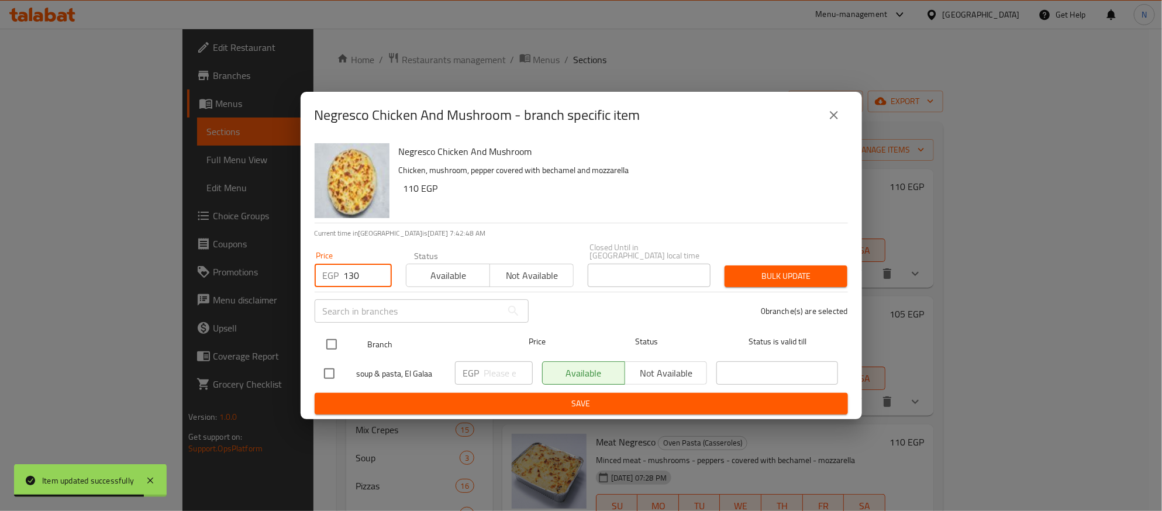
type input "130"
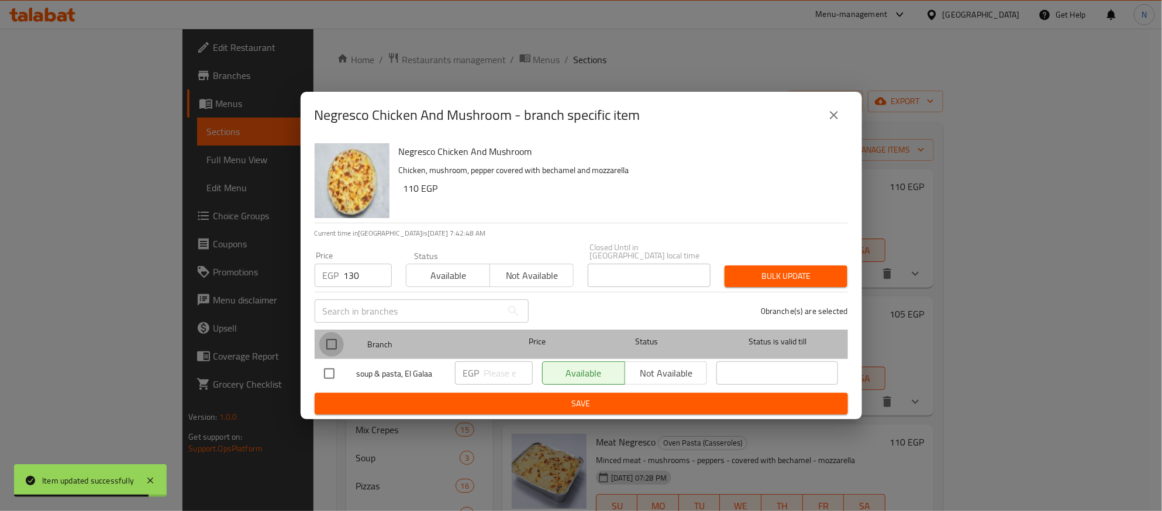
click at [333, 341] on input "checkbox" at bounding box center [331, 344] width 25 height 25
checkbox input "true"
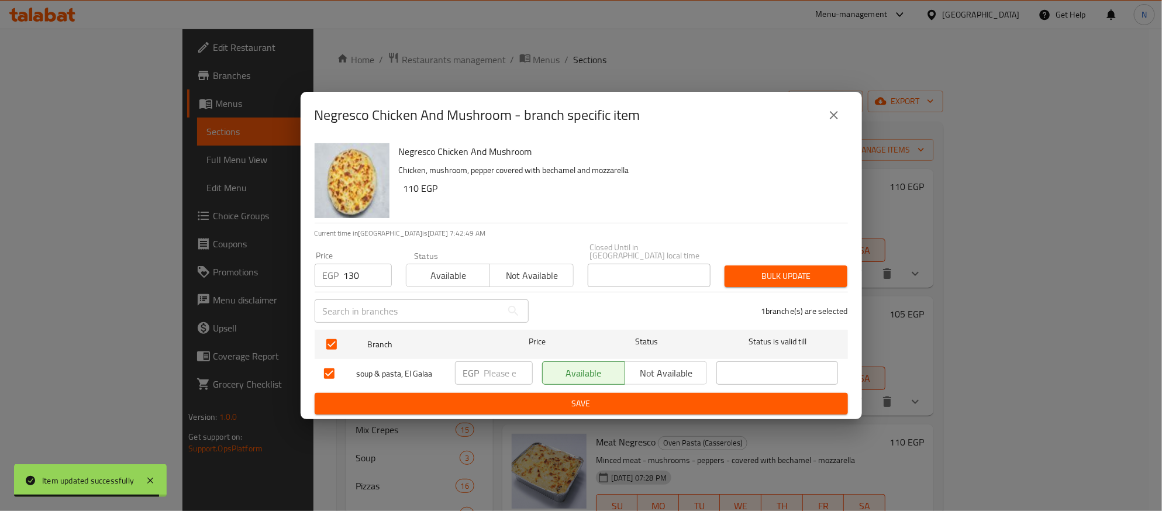
click at [821, 272] on span "Bulk update" at bounding box center [786, 276] width 104 height 15
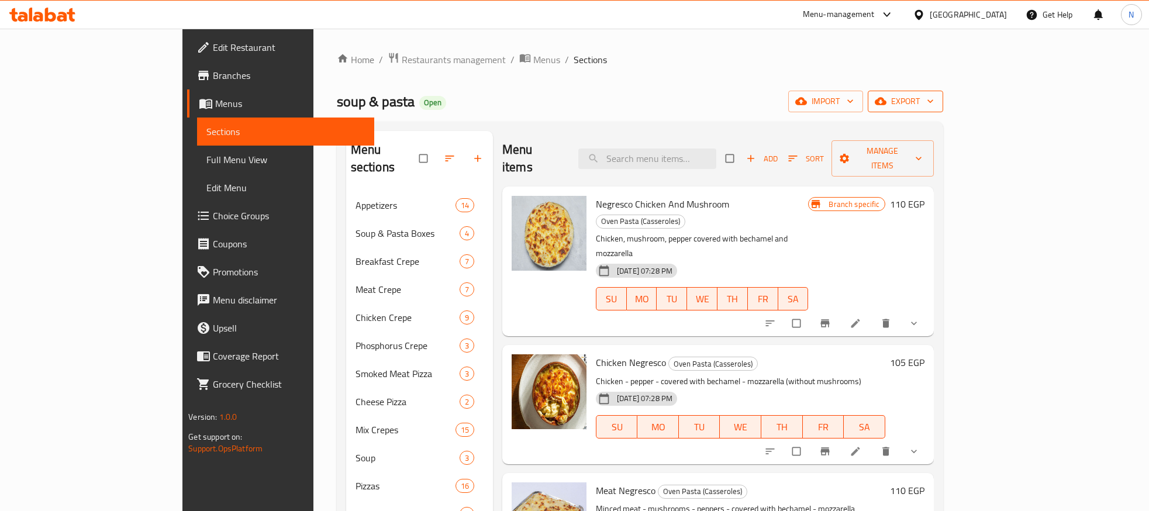
click at [943, 92] on button "export" at bounding box center [905, 102] width 75 height 22
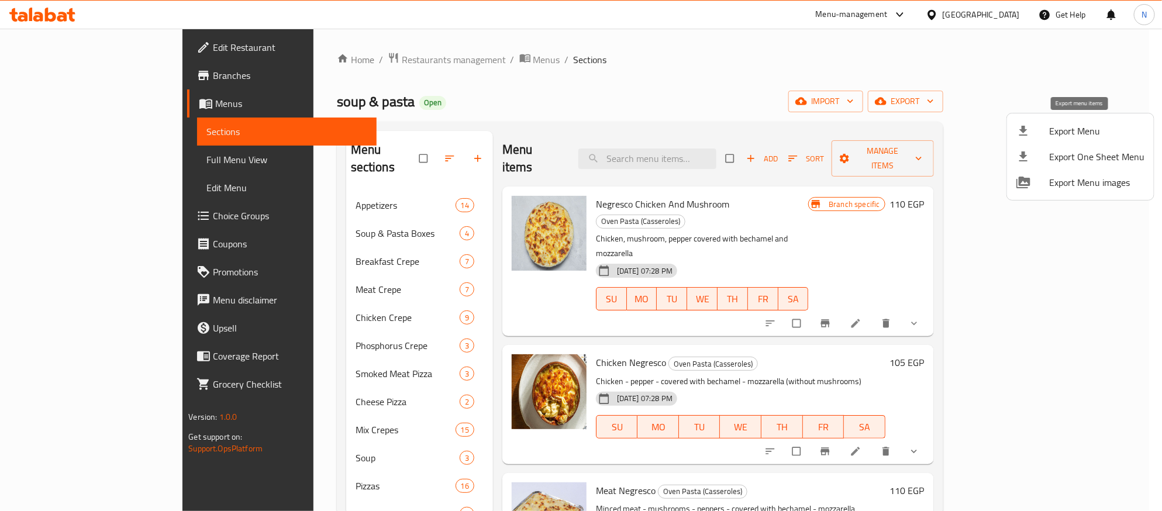
click at [1053, 136] on span "Export Menu" at bounding box center [1096, 131] width 95 height 14
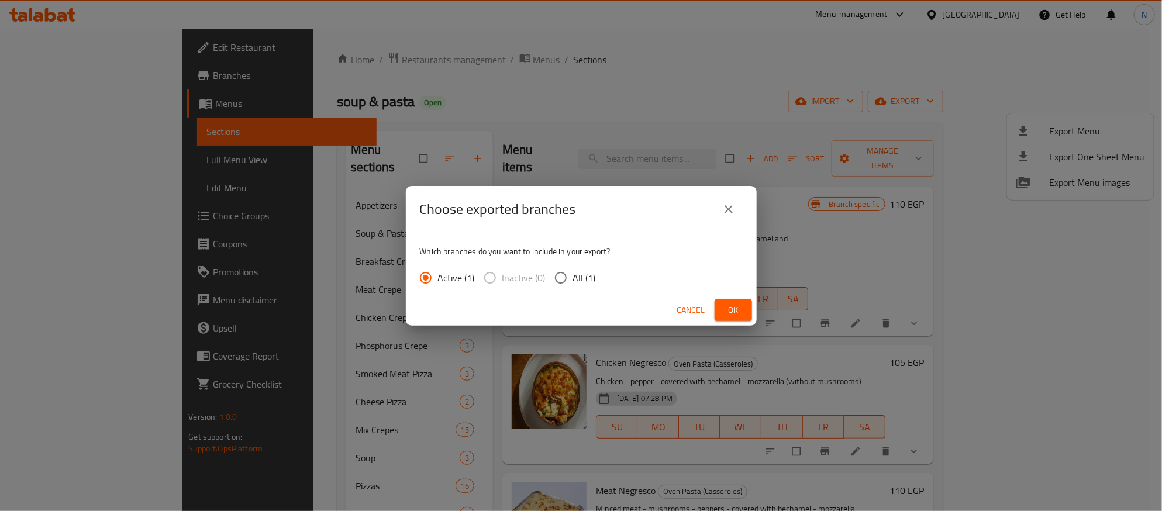
drag, startPoint x: 557, startPoint y: 280, endPoint x: 665, endPoint y: 297, distance: 109.6
click at [558, 280] on input "All (1)" at bounding box center [561, 278] width 25 height 25
radio input "true"
click at [741, 311] on span "Ok" at bounding box center [733, 310] width 19 height 15
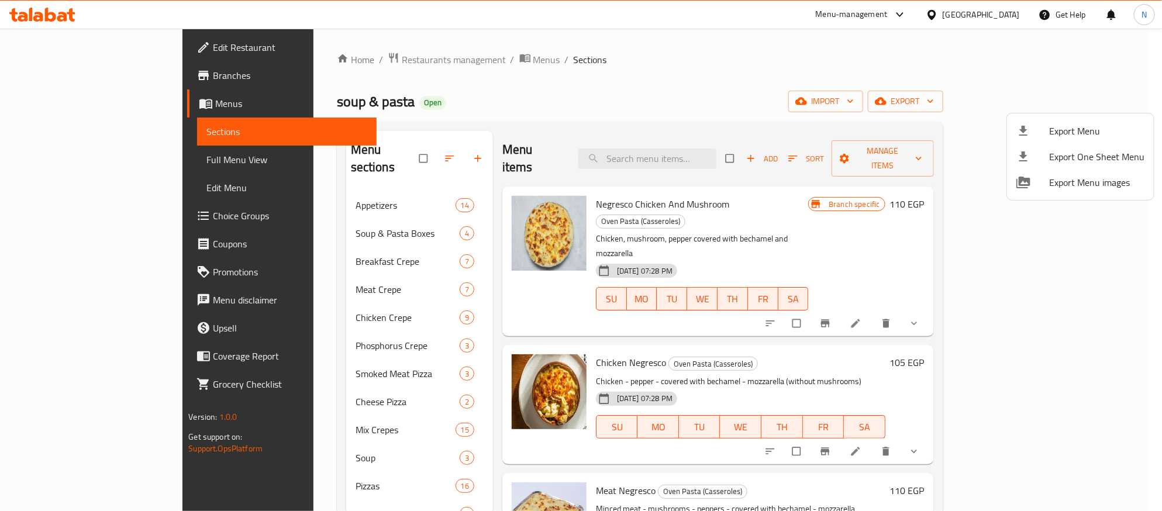
click at [611, 97] on div at bounding box center [581, 255] width 1162 height 511
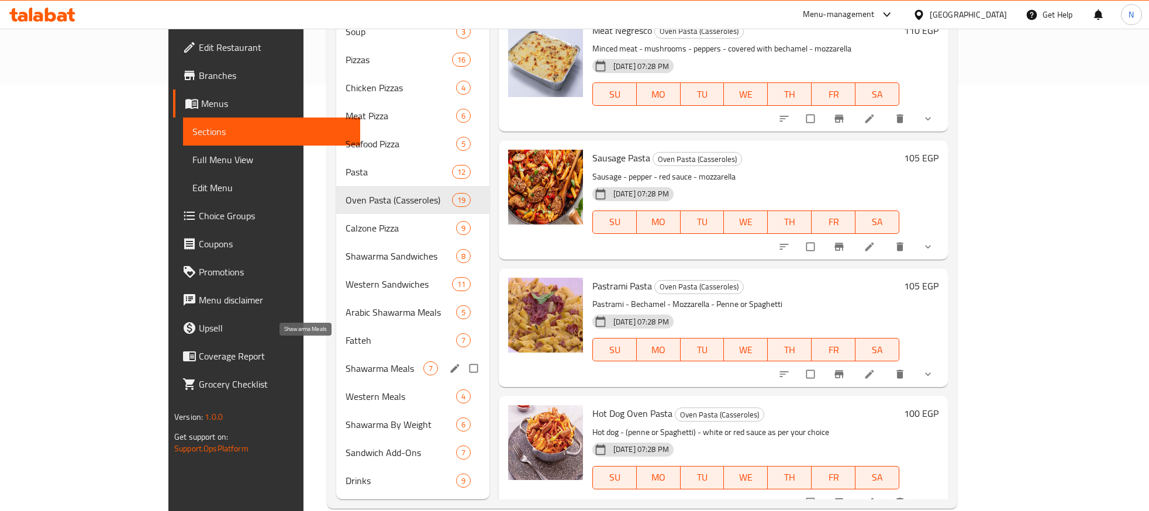
scroll to position [429, 0]
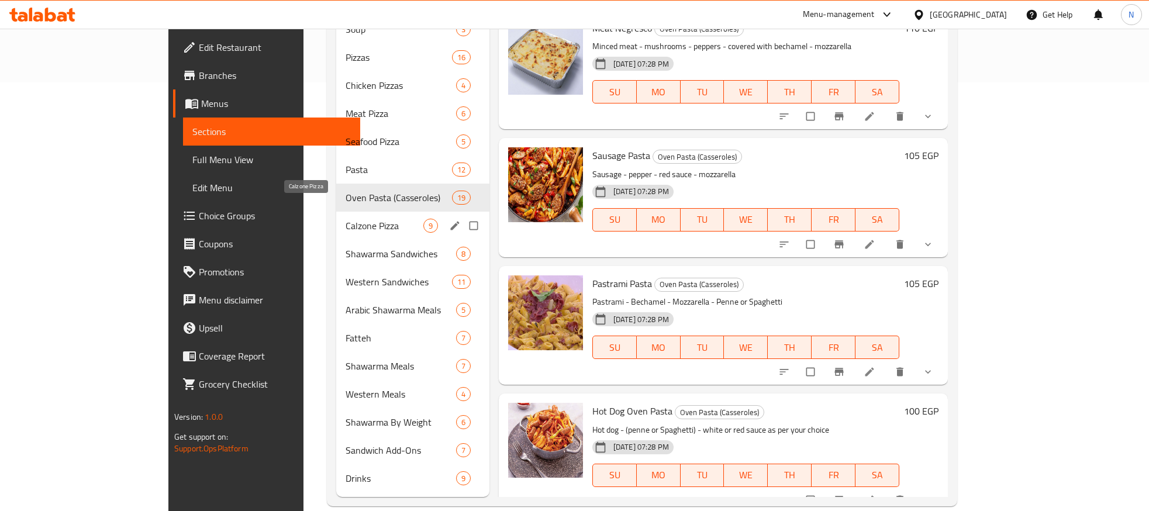
click at [346, 219] on span "Calzone Pizza" at bounding box center [384, 226] width 77 height 14
